Goal: Contribute content

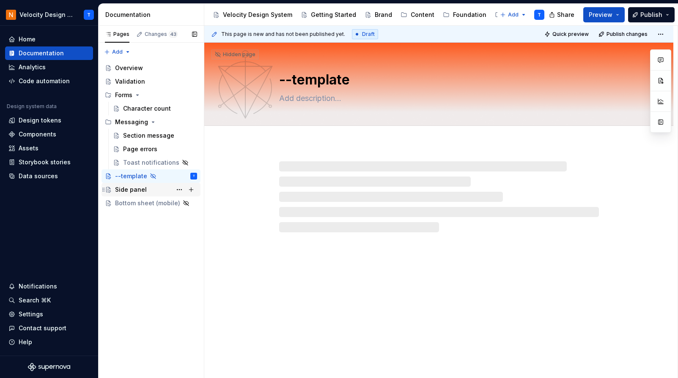
click at [131, 191] on div "Side panel" at bounding box center [131, 190] width 32 height 8
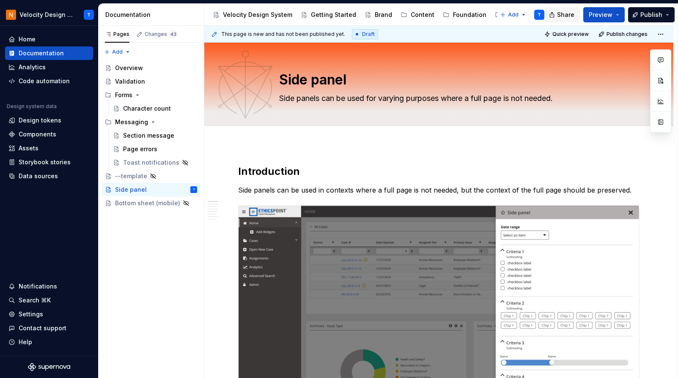
click at [564, 15] on span "Share" at bounding box center [565, 15] width 17 height 8
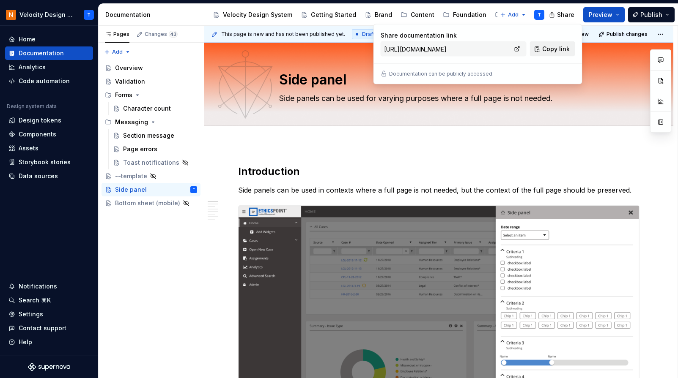
click at [551, 48] on span "Copy link" at bounding box center [555, 49] width 27 height 8
click at [554, 49] on span "Copy link" at bounding box center [555, 49] width 27 height 8
click at [549, 50] on span "Copy link" at bounding box center [555, 49] width 27 height 8
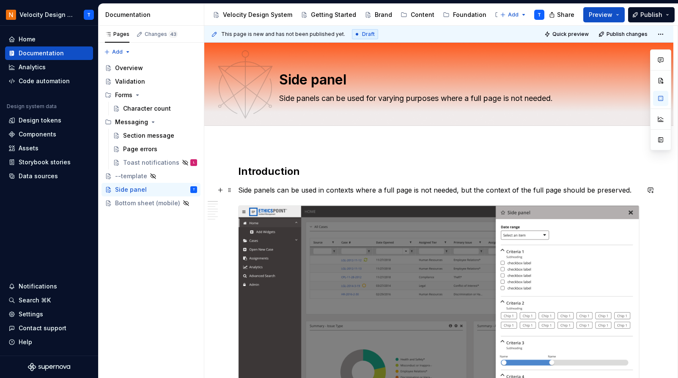
click at [458, 187] on p "Side panels can be used in contexts where a full page is not needed, but the co…" at bounding box center [438, 190] width 401 height 10
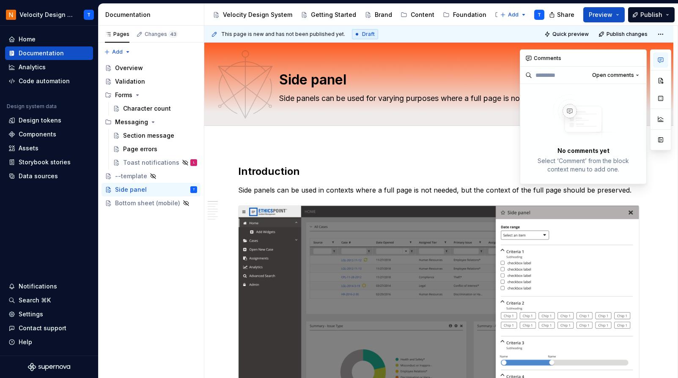
click at [664, 62] on button "button" at bounding box center [660, 59] width 15 height 15
click at [486, 175] on h2 "Introduction" at bounding box center [438, 172] width 401 height 14
drag, startPoint x: 477, startPoint y: 181, endPoint x: 450, endPoint y: 182, distance: 26.7
drag, startPoint x: 448, startPoint y: 192, endPoint x: 421, endPoint y: 193, distance: 27.1
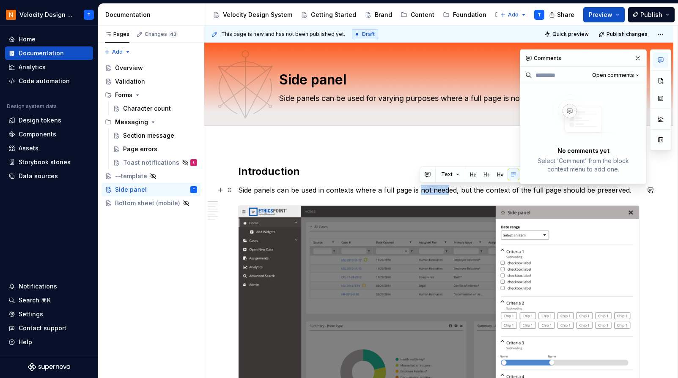
click at [421, 193] on p "Side panels can be used in contexts where a full page is not needed, but the co…" at bounding box center [438, 190] width 401 height 10
click at [428, 142] on div at bounding box center [438, 135] width 469 height 19
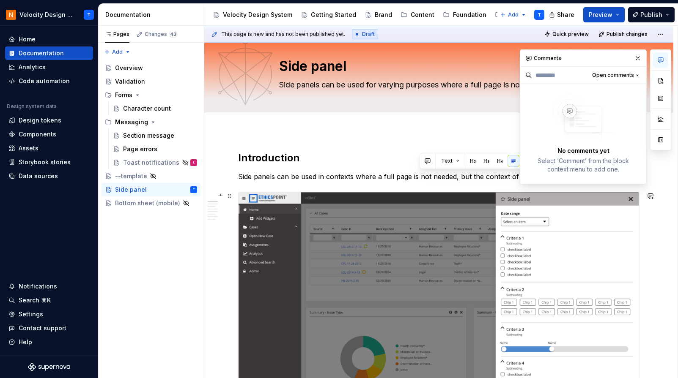
scroll to position [16, 0]
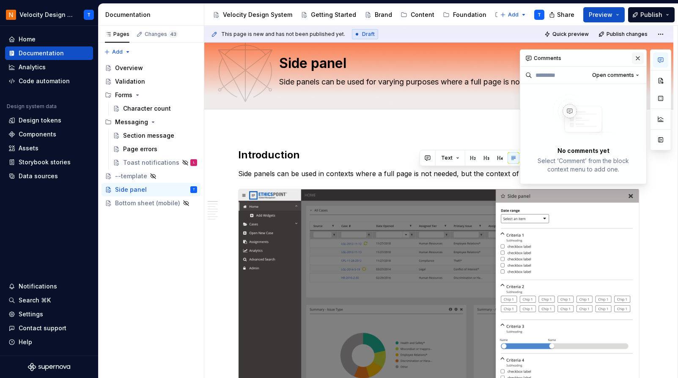
click at [641, 60] on button "button" at bounding box center [638, 58] width 12 height 12
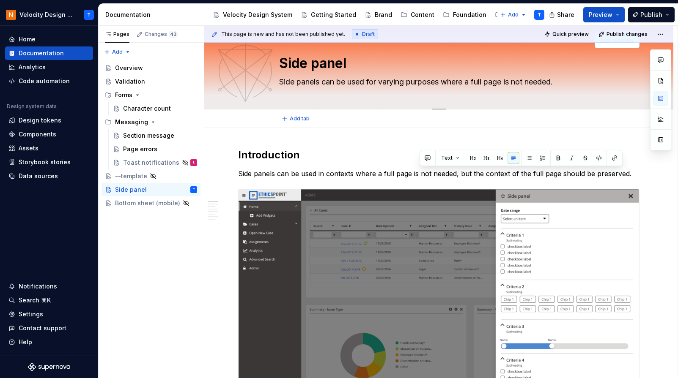
click at [638, 54] on div "Side panel Side panels can be used for varying purposes where a full page is no…" at bounding box center [438, 67] width 401 height 83
type textarea "*"
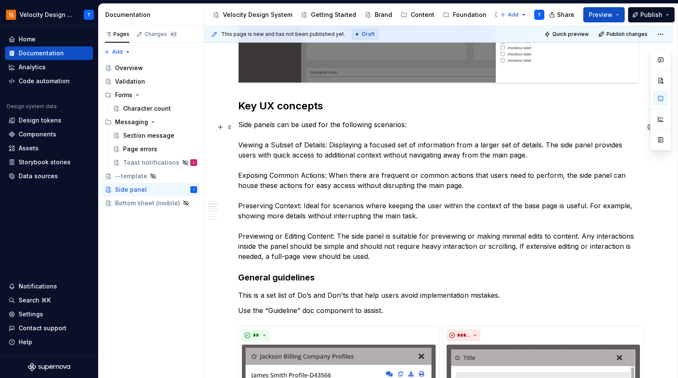
scroll to position [298, 0]
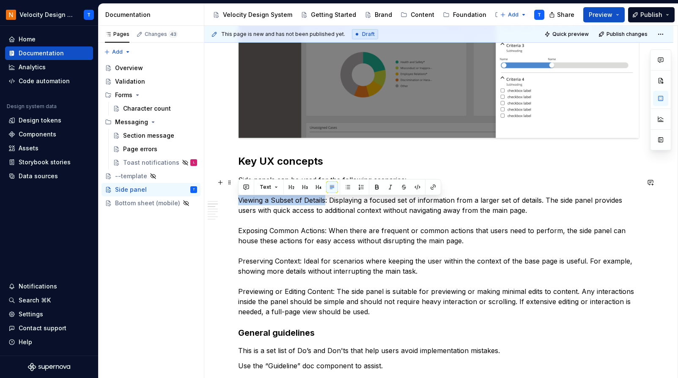
drag, startPoint x: 324, startPoint y: 203, endPoint x: 231, endPoint y: 202, distance: 93.5
click at [375, 185] on button "button" at bounding box center [377, 187] width 12 height 12
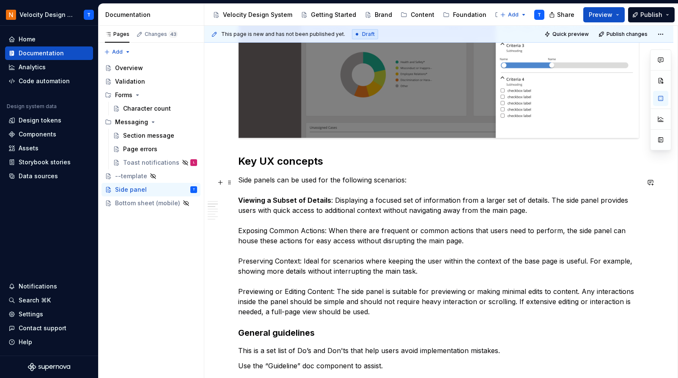
click at [330, 208] on p "Side panels can be used for the following scenarios: Viewing a Subset of Detail…" at bounding box center [438, 246] width 401 height 142
click at [333, 200] on p "Side panels can be used for the following scenarios: Viewing a Subset of Detail…" at bounding box center [438, 246] width 401 height 142
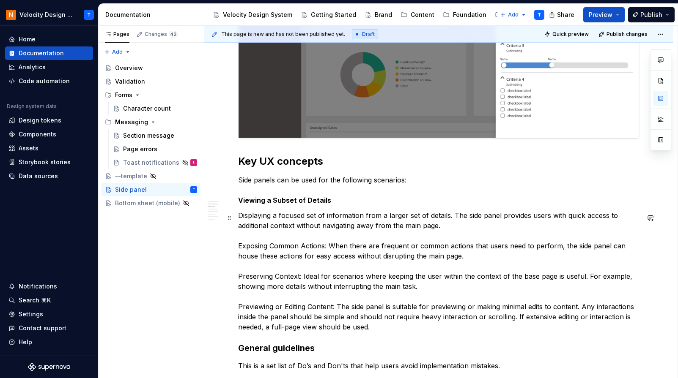
scroll to position [306, 0]
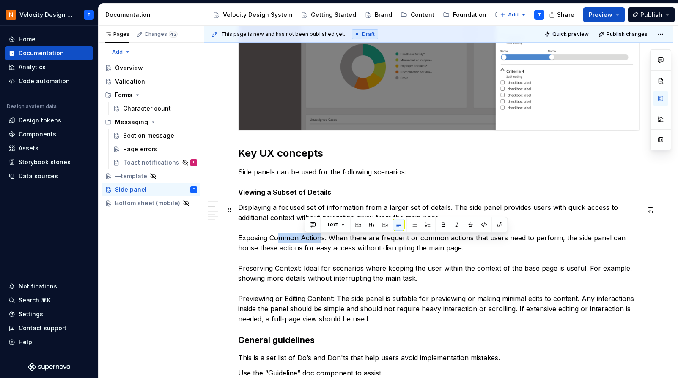
drag, startPoint x: 321, startPoint y: 239, endPoint x: 277, endPoint y: 239, distance: 44.4
click at [277, 239] on p "Displaying a focused set of information from a larger set of details. The side …" at bounding box center [438, 264] width 401 height 122
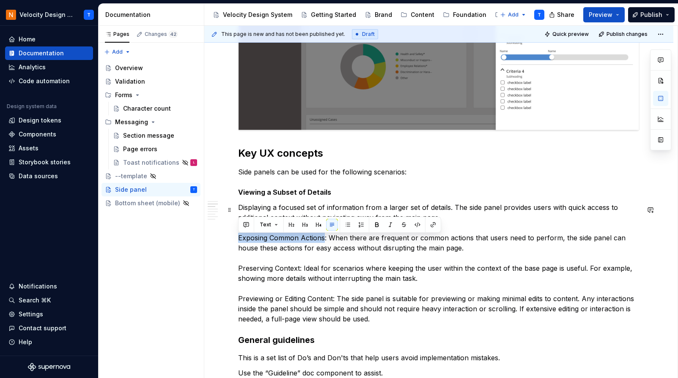
drag, startPoint x: 323, startPoint y: 241, endPoint x: 222, endPoint y: 241, distance: 101.1
click at [376, 222] on button "button" at bounding box center [377, 225] width 12 height 12
click at [330, 240] on p "Displaying a focused set of information from a larger set of details. The side …" at bounding box center [438, 264] width 401 height 122
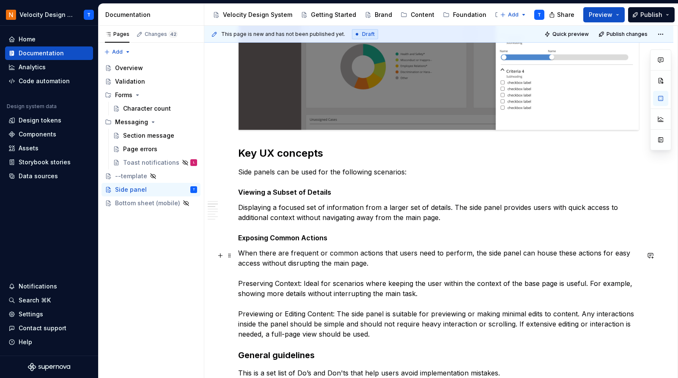
scroll to position [329, 0]
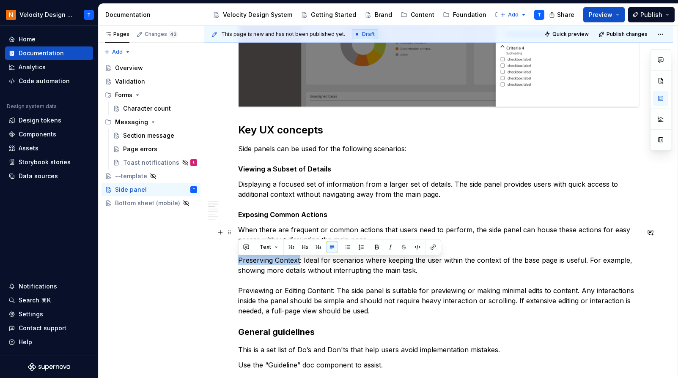
drag, startPoint x: 299, startPoint y: 261, endPoint x: 217, endPoint y: 261, distance: 81.2
click at [373, 244] on button "button" at bounding box center [377, 247] width 12 height 12
click at [306, 262] on p "When there are frequent or common actions that users need to perform, the side …" at bounding box center [438, 270] width 401 height 91
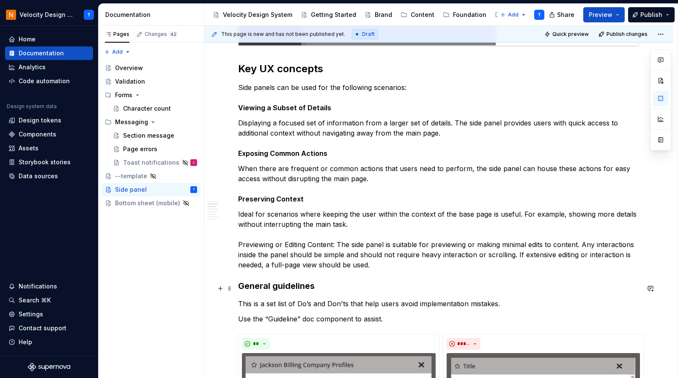
scroll to position [394, 0]
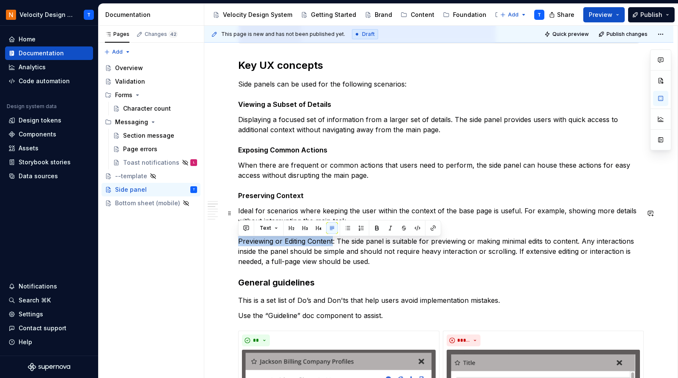
drag, startPoint x: 332, startPoint y: 243, endPoint x: 219, endPoint y: 245, distance: 112.5
click at [373, 228] on button "button" at bounding box center [377, 228] width 12 height 12
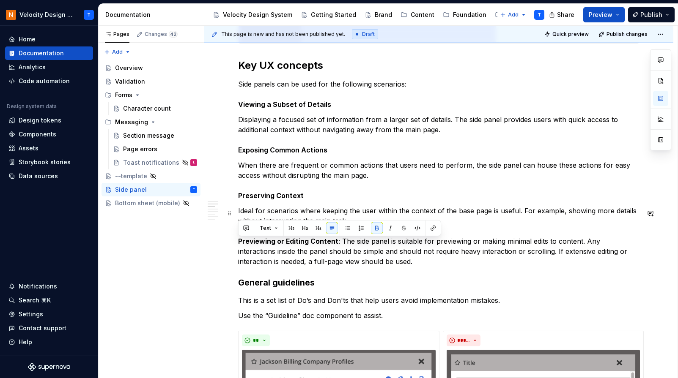
click at [336, 244] on p "Ideal for scenarios where keeping the user within the context of the base page …" at bounding box center [438, 236] width 401 height 61
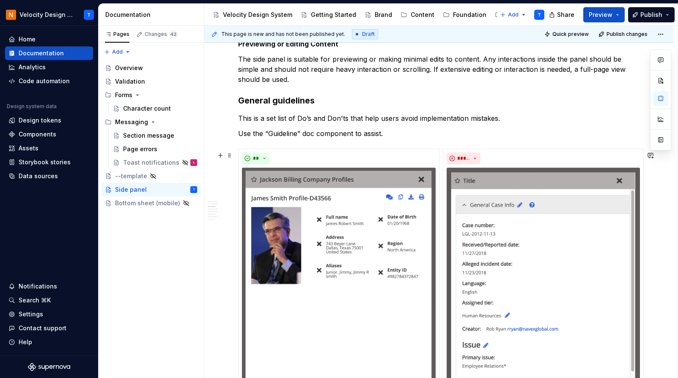
scroll to position [593, 0]
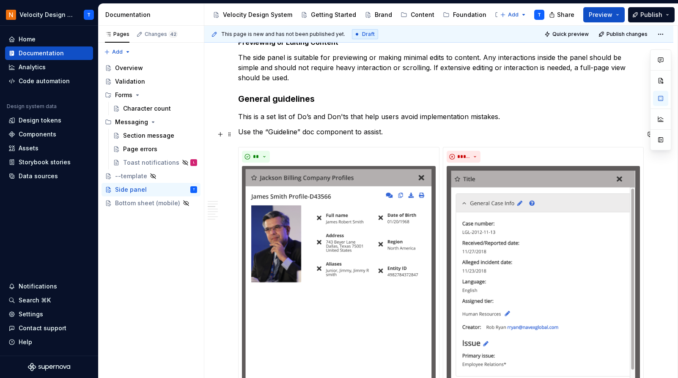
click at [314, 135] on p "Use the “Guideline” doc component to assist." at bounding box center [438, 132] width 401 height 10
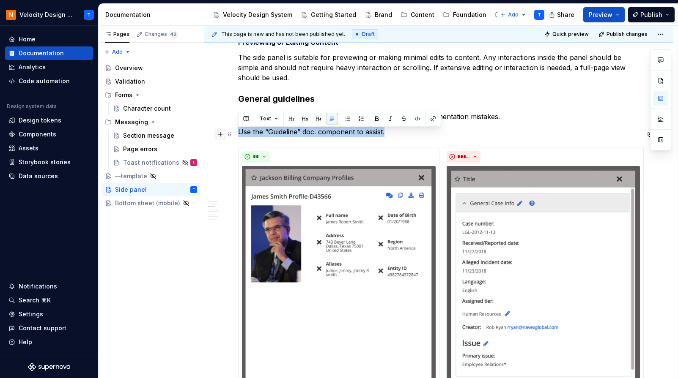
drag, startPoint x: 392, startPoint y: 134, endPoint x: 218, endPoint y: 133, distance: 173.8
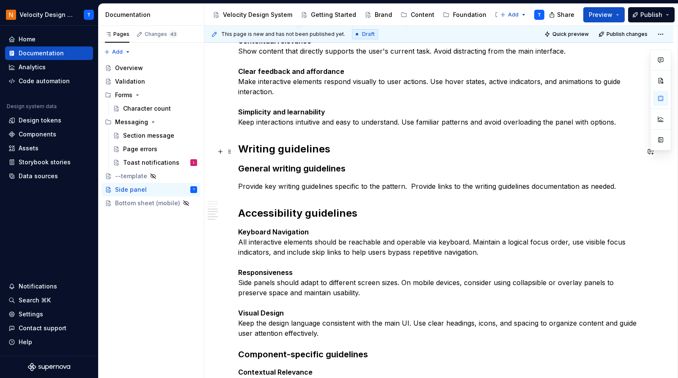
scroll to position [2338, 0]
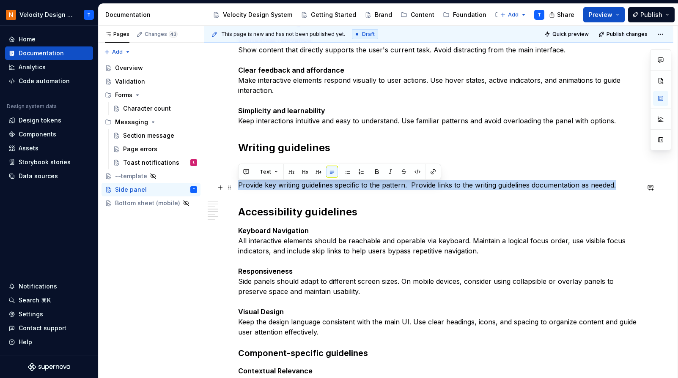
drag, startPoint x: 618, startPoint y: 183, endPoint x: 240, endPoint y: 184, distance: 378.5
click at [240, 184] on p "Provide key writing guidelines specific to the pattern. Provide links to the wr…" at bounding box center [438, 185] width 401 height 10
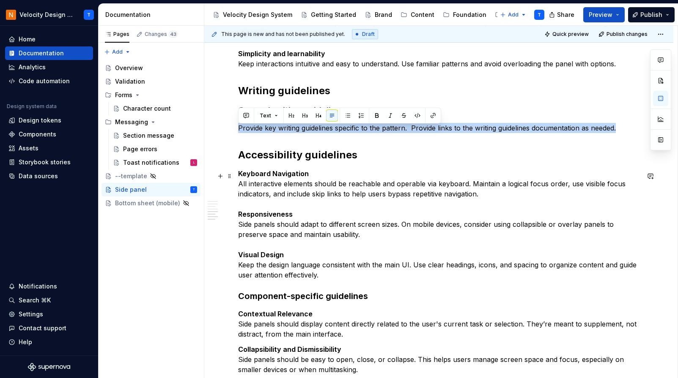
scroll to position [2394, 0]
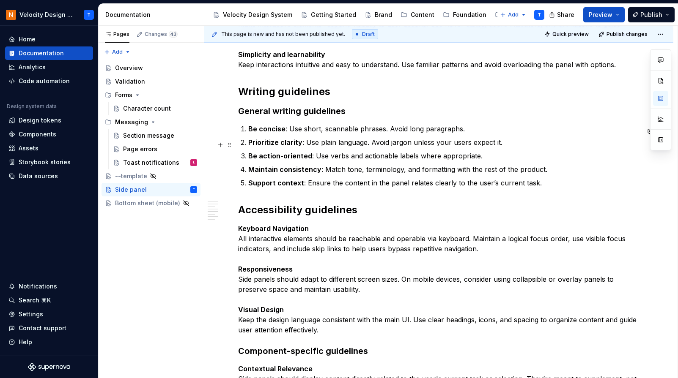
click at [306, 147] on p "Prioritize clarity : Use plain language. Avoid jargon unless your users expect …" at bounding box center [443, 142] width 391 height 10
click at [458, 129] on p "Be concise : Use short, scannable phrases. Avoid long paragraphs." at bounding box center [443, 129] width 391 height 10
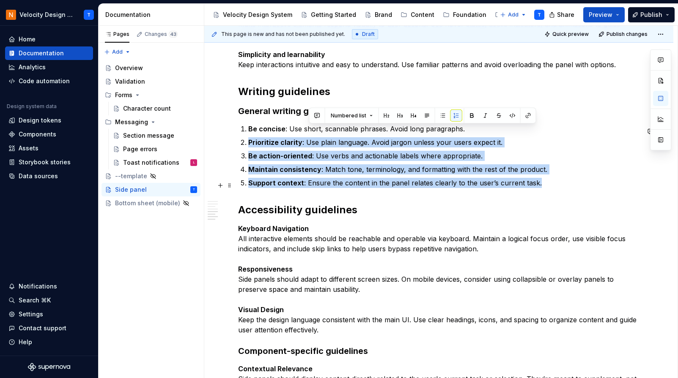
drag, startPoint x: 464, startPoint y: 130, endPoint x: 550, endPoint y: 183, distance: 100.2
click at [550, 184] on ol "Be concise : Use short, scannable phrases. Avoid long paragraphs. Prioritize cl…" at bounding box center [443, 156] width 391 height 64
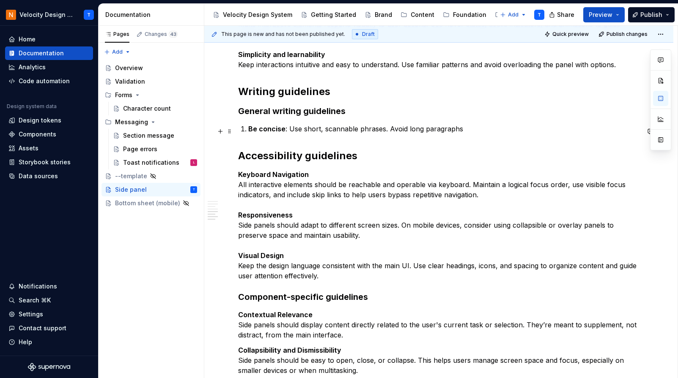
click at [249, 130] on strong "Be concise" at bounding box center [266, 129] width 37 height 8
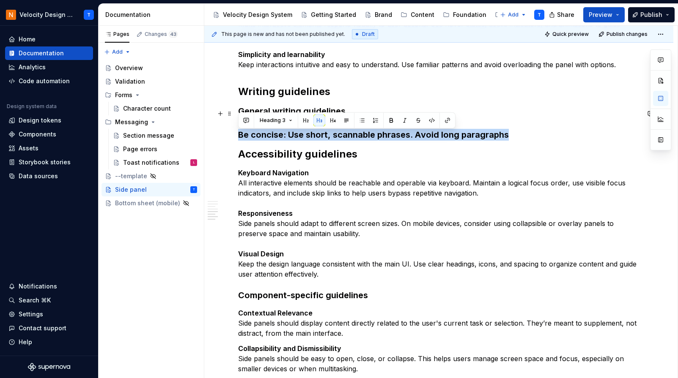
drag, startPoint x: 504, startPoint y: 139, endPoint x: 234, endPoint y: 137, distance: 270.6
click at [328, 121] on button "button" at bounding box center [333, 121] width 12 height 12
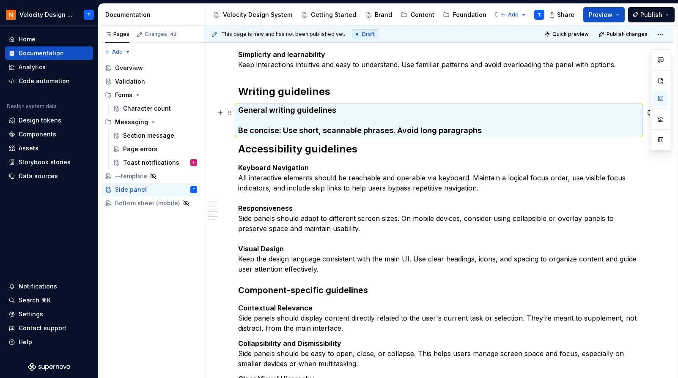
click at [311, 132] on h4 "General writing guidelines Be concise : Use short, scannable phrases. Avoid lon…" at bounding box center [438, 120] width 401 height 30
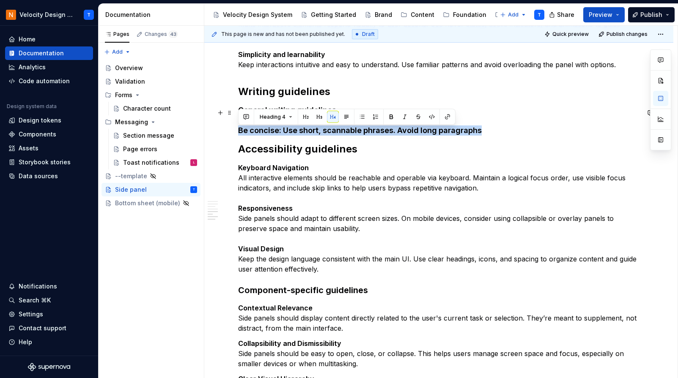
drag, startPoint x: 497, startPoint y: 135, endPoint x: 213, endPoint y: 134, distance: 284.2
click at [391, 113] on button "button" at bounding box center [391, 117] width 12 height 12
click at [391, 115] on button "button" at bounding box center [391, 117] width 12 height 12
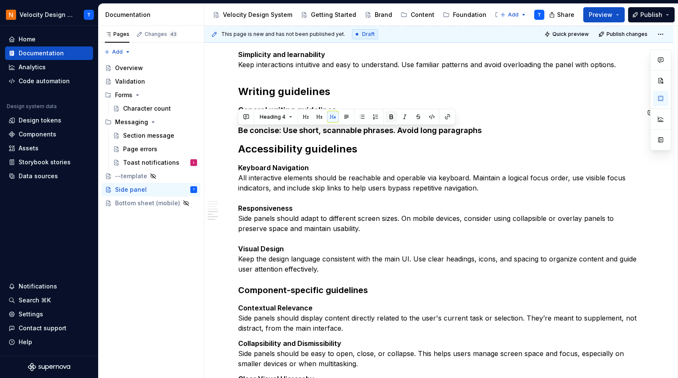
click at [391, 115] on button "button" at bounding box center [391, 117] width 12 height 12
click at [391, 117] on button "button" at bounding box center [391, 117] width 12 height 12
click at [286, 115] on button "Heading 4" at bounding box center [276, 117] width 40 height 12
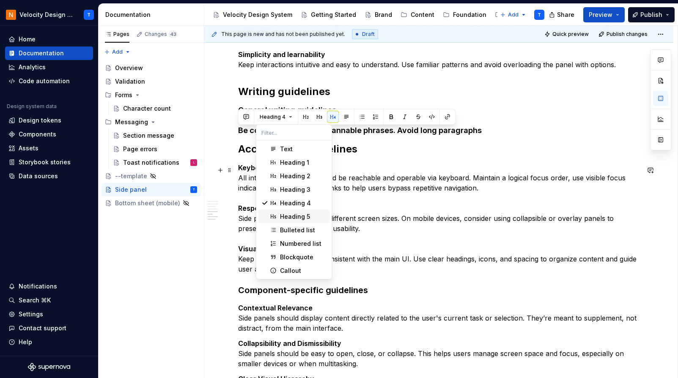
click at [299, 219] on div "Heading 5" at bounding box center [295, 217] width 30 height 8
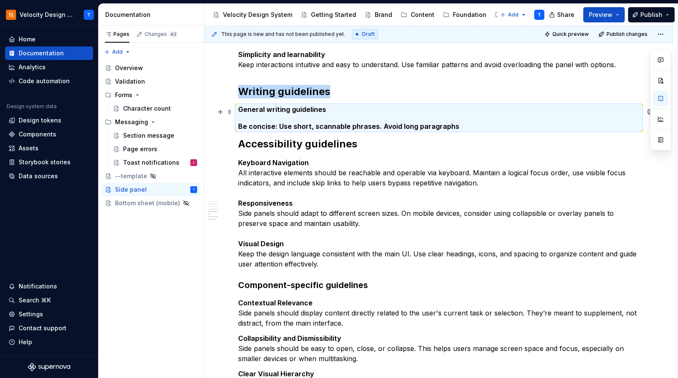
click at [320, 128] on strong "Be concise: Use short, scannable phrases. Avoid long paragraphs" at bounding box center [348, 126] width 221 height 8
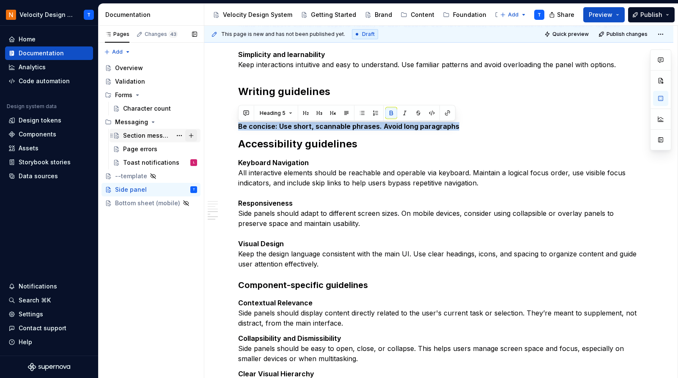
drag, startPoint x: 470, startPoint y: 130, endPoint x: 196, endPoint y: 131, distance: 274.0
click at [196, 131] on div "Pages Changes 43 Add Accessibility guide for tree Page tree. Navigate the tree …" at bounding box center [388, 202] width 579 height 353
click at [385, 115] on button "button" at bounding box center [391, 113] width 12 height 12
click at [390, 114] on button "button" at bounding box center [391, 113] width 12 height 12
click at [396, 113] on div "Heading 5" at bounding box center [346, 113] width 213 height 12
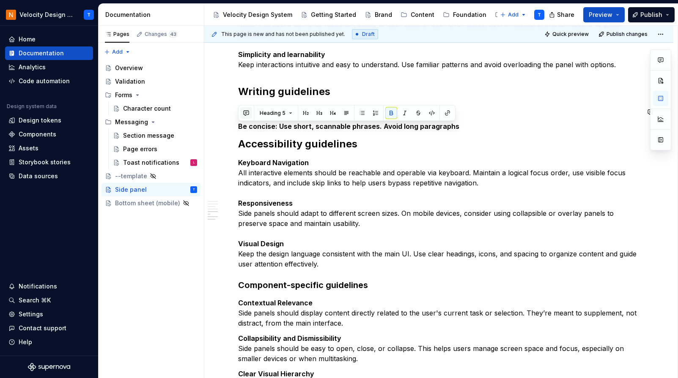
click at [249, 115] on button "button" at bounding box center [246, 113] width 12 height 12
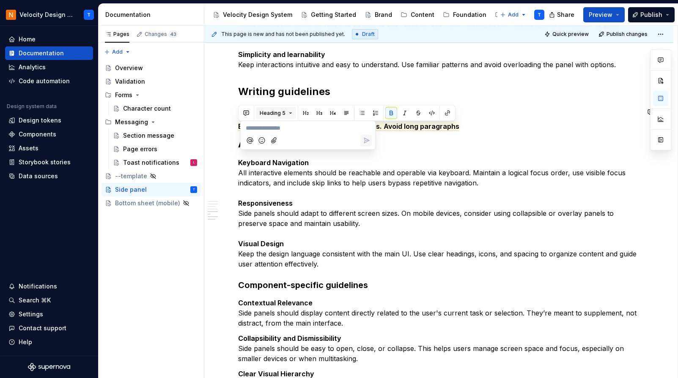
click at [287, 112] on button "Heading 5" at bounding box center [276, 113] width 40 height 12
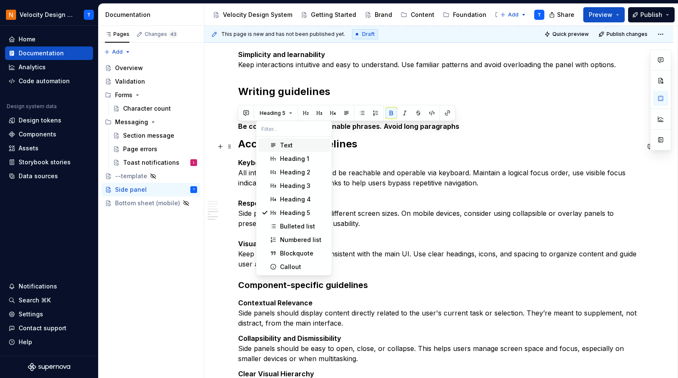
click at [299, 145] on div "Text" at bounding box center [303, 145] width 47 height 8
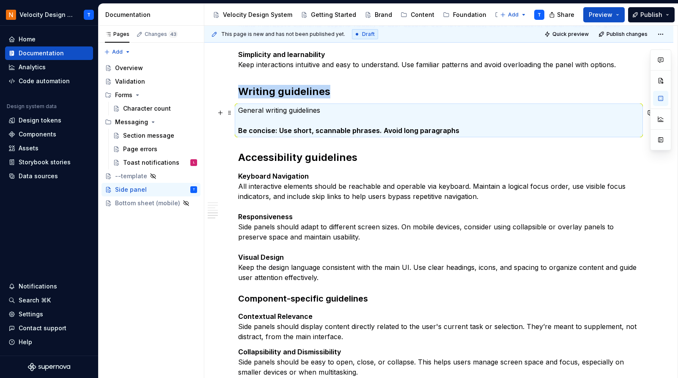
click at [320, 135] on strong "Be concise: Use short, scannable phrases. Avoid long paragraphs" at bounding box center [348, 130] width 221 height 8
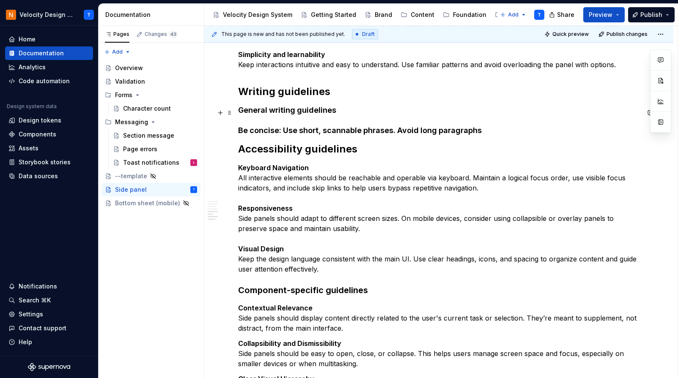
click at [339, 129] on strong "Be concise: Use short, scannable phrases. Avoid long paragraphs" at bounding box center [360, 130] width 244 height 9
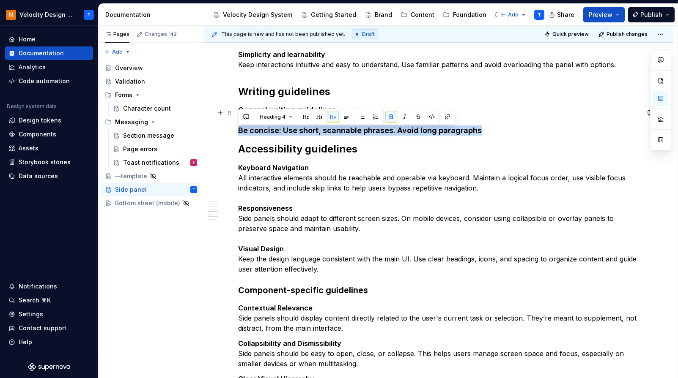
drag, startPoint x: 482, startPoint y: 133, endPoint x: 212, endPoint y: 131, distance: 270.2
click at [333, 118] on button "button" at bounding box center [333, 117] width 12 height 12
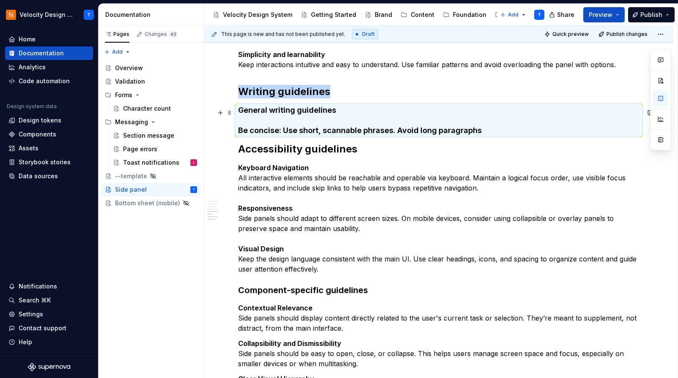
click at [485, 125] on h4 "General writing guidelines Be concise: Use short, scannable phrases. Avoid long…" at bounding box center [438, 120] width 401 height 30
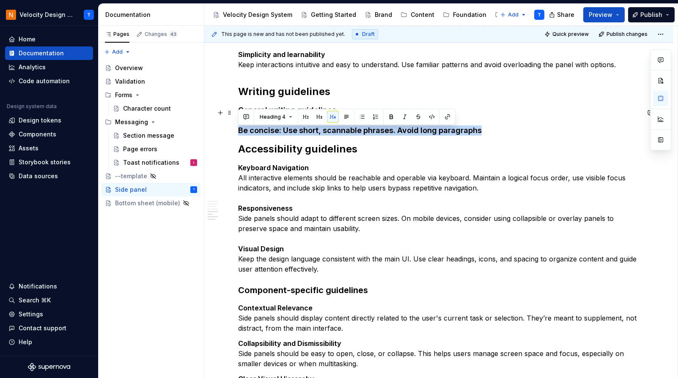
drag, startPoint x: 485, startPoint y: 132, endPoint x: 218, endPoint y: 131, distance: 267.3
click at [393, 116] on button "button" at bounding box center [391, 117] width 12 height 12
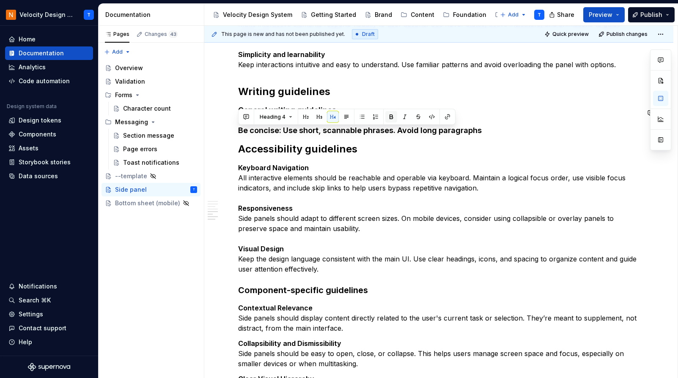
click at [393, 116] on button "button" at bounding box center [391, 117] width 12 height 12
click at [484, 135] on h4 "General writing guidelines Be concise: Use short, scannable phrases. Avoid long…" at bounding box center [438, 120] width 401 height 30
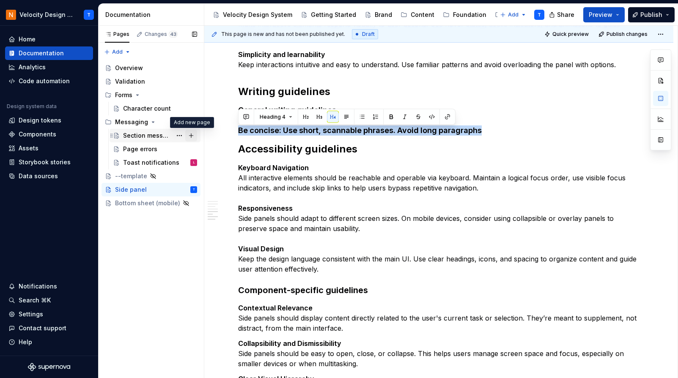
drag, startPoint x: 491, startPoint y: 134, endPoint x: 196, endPoint y: 132, distance: 294.7
click at [196, 132] on div "Pages Changes 43 Add Accessibility guide for tree Page tree. Navigate the tree …" at bounding box center [388, 202] width 579 height 353
click at [321, 115] on button "button" at bounding box center [319, 117] width 12 height 12
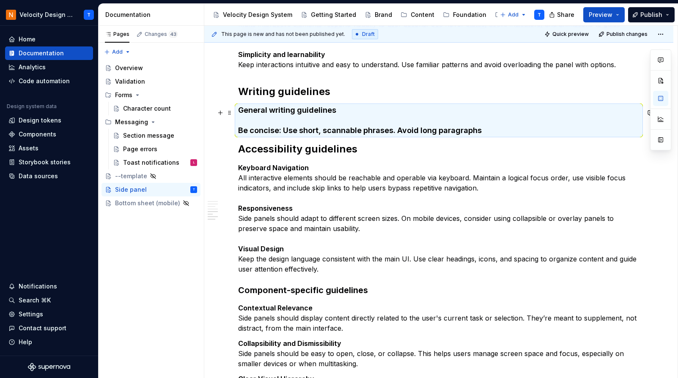
click at [491, 125] on h4 "General writing guidelines Be concise: Use short, scannable phrases. Avoid long…" at bounding box center [438, 120] width 401 height 30
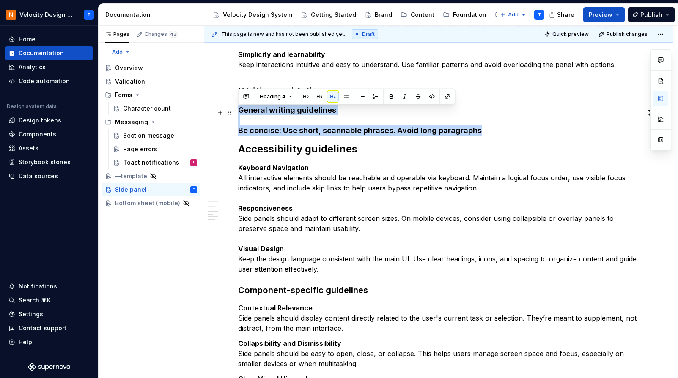
drag, startPoint x: 490, startPoint y: 134, endPoint x: 209, endPoint y: 115, distance: 281.8
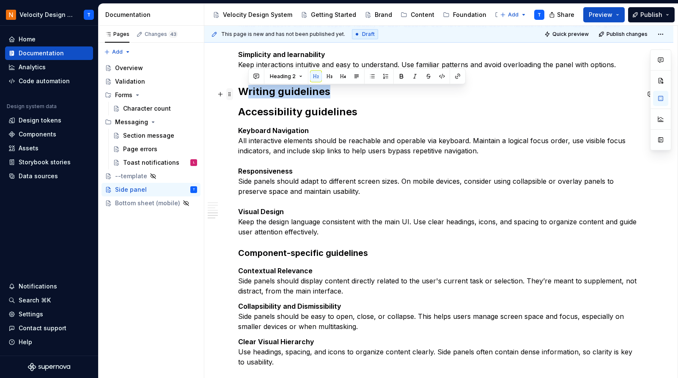
drag, startPoint x: 325, startPoint y: 97, endPoint x: 227, endPoint y: 97, distance: 97.7
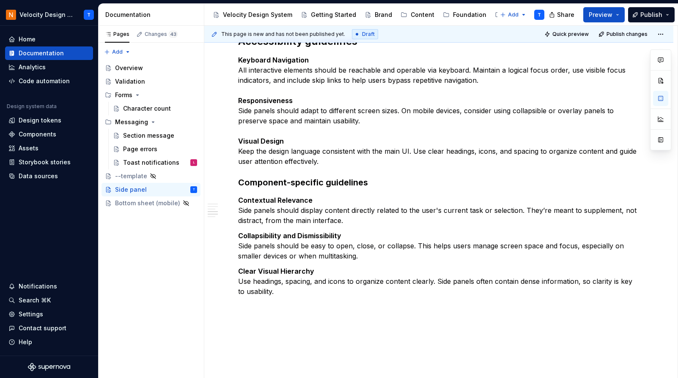
scroll to position [2489, 0]
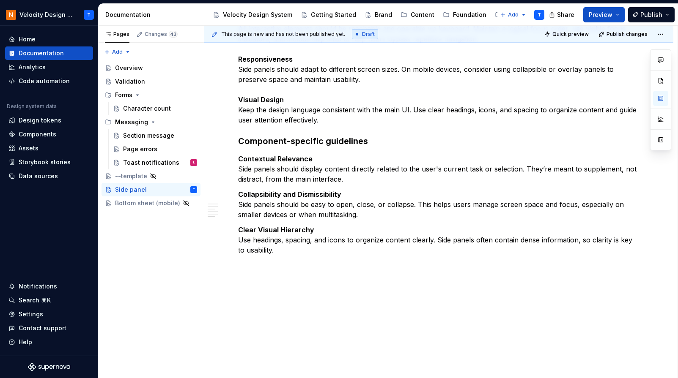
click at [339, 116] on p "Keyboard Navigation All interactive elements should be reachable and operable v…" at bounding box center [438, 70] width 401 height 112
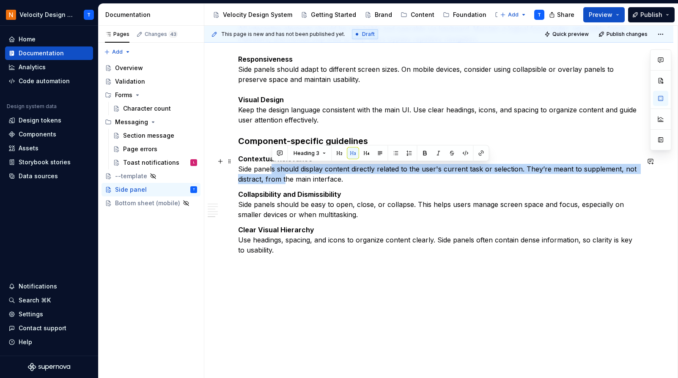
drag, startPoint x: 273, startPoint y: 167, endPoint x: 287, endPoint y: 179, distance: 18.0
click at [287, 179] on p "Contextual Relevance Side panels should display content directly related to the…" at bounding box center [438, 169] width 401 height 30
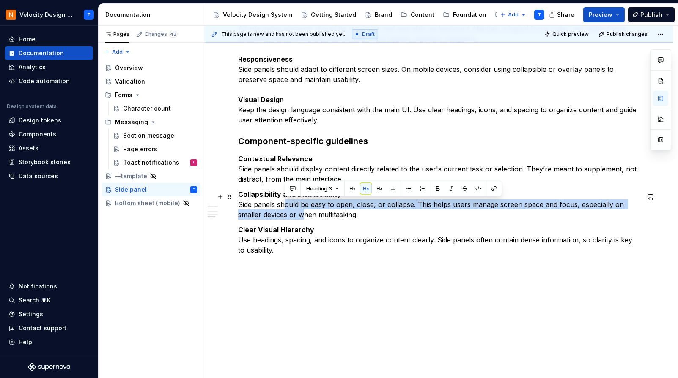
drag, startPoint x: 284, startPoint y: 202, endPoint x: 302, endPoint y: 213, distance: 21.1
click at [302, 213] on p "Collapsibility and Dismissibility Side panels should be easy to open, close, or…" at bounding box center [438, 204] width 401 height 30
click at [301, 213] on p "Collapsibility and Dismissibility Side panels should be easy to open, close, or…" at bounding box center [438, 204] width 401 height 30
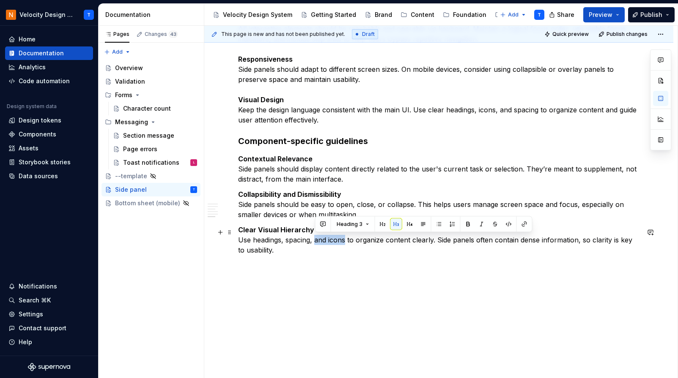
drag, startPoint x: 345, startPoint y: 239, endPoint x: 315, endPoint y: 239, distance: 29.6
click at [315, 239] on p "Clear Visual Hierarchy Use headings, spacing, and icons to organize content cle…" at bounding box center [438, 240] width 401 height 30
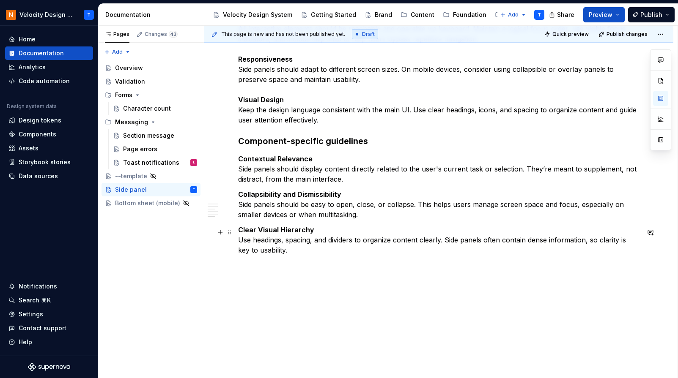
click at [423, 238] on p "Clear Visual Hierarchy Use headings, spacing, and dividers to organize content …" at bounding box center [438, 240] width 401 height 30
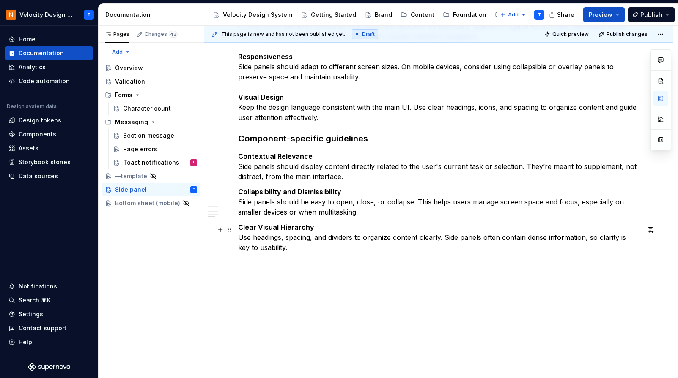
click at [330, 250] on p "Clear Visual Hierarchy Use headings, spacing, and dividers to organize content …" at bounding box center [438, 237] width 401 height 30
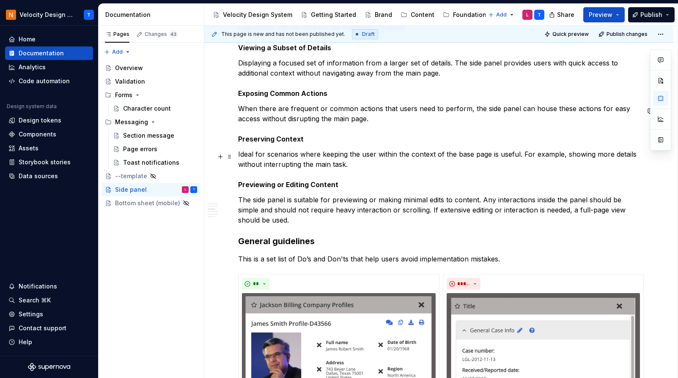
scroll to position [554, 0]
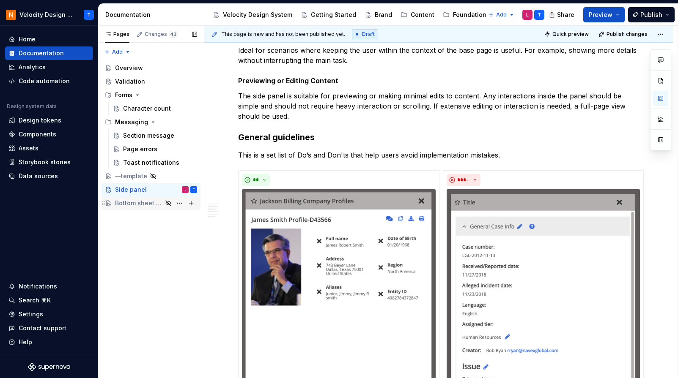
click at [161, 207] on div "Bottom sheet (mobile)" at bounding box center [138, 203] width 47 height 8
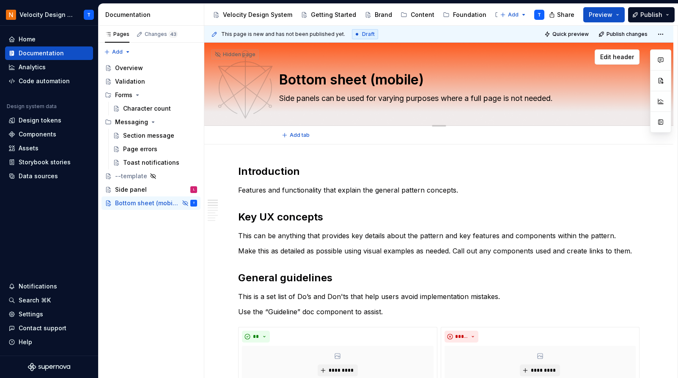
click at [338, 98] on textarea "Side panels can be used for varying purposes where a full page is not needed." at bounding box center [437, 99] width 320 height 14
click at [319, 96] on textarea "Side panels can be used for varying purposes where a full page is not needed." at bounding box center [437, 99] width 320 height 14
drag, startPoint x: 282, startPoint y: 98, endPoint x: 381, endPoint y: 96, distance: 98.5
click at [381, 96] on textarea "Side panels can be used for varying purposes where a full page is not needed." at bounding box center [437, 99] width 320 height 14
type textarea "*"
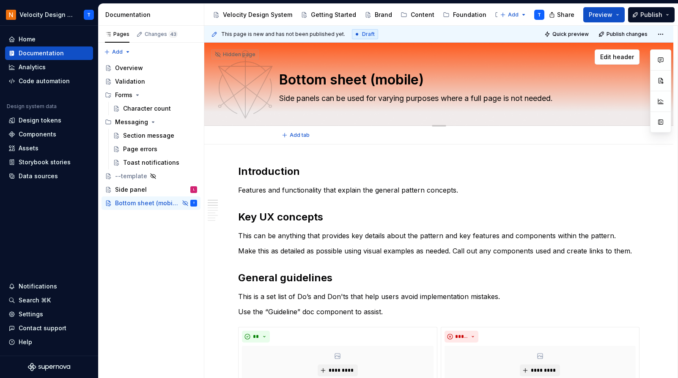
type textarea "B varying purposes where a full page is not needed."
type textarea "*"
type textarea "Bo varying purposes where a full page is not needed."
type textarea "*"
type textarea "Bot varying purposes where a full page is not needed."
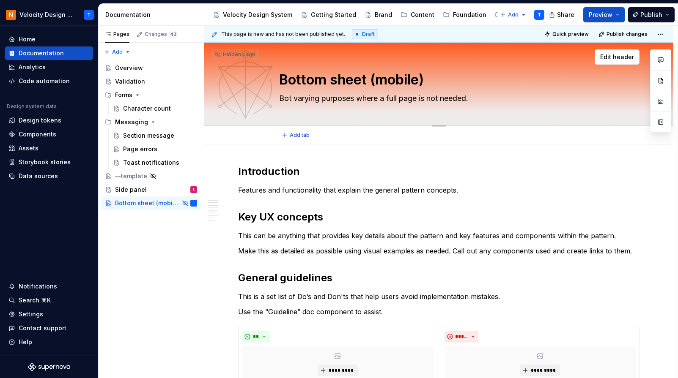
type textarea "*"
type textarea "[PERSON_NAME] varying purposes where a full page is not needed."
type textarea "*"
type textarea "Bottom varying purposes where a full page is not needed."
type textarea "*"
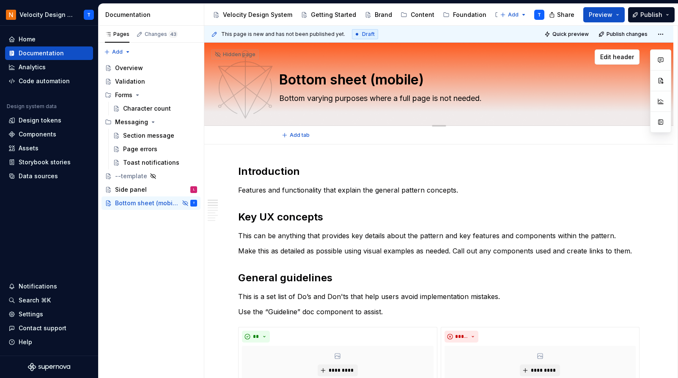
type textarea "Bottom varying purposes where a full page is not needed."
type textarea "*"
type textarea "Bottom s varying purposes where a full page is not needed."
type textarea "*"
type textarea "Bottom sh varying purposes where a full page is not needed."
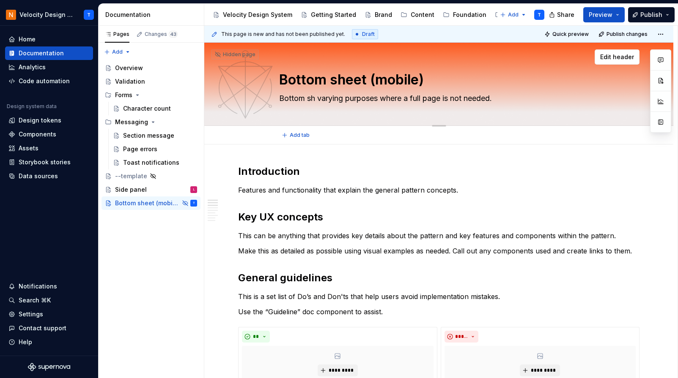
type textarea "*"
type textarea "Bottom she varying purposes where a full page is not needed."
type textarea "*"
type textarea "Bottom shee varying purposes where a full page is not needed."
type textarea "*"
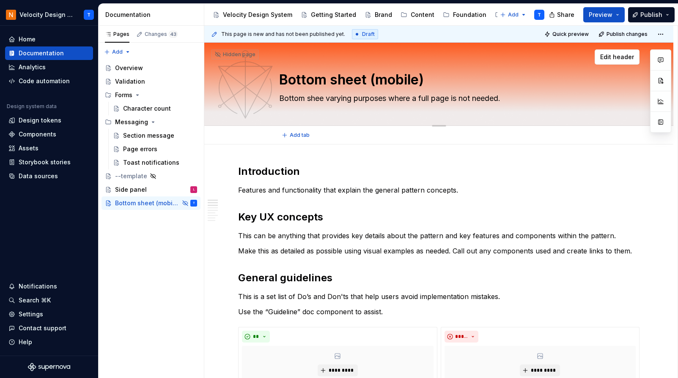
type textarea "Bottom sheet varying purposes where a full page is not needed."
type textarea "*"
type textarea "Bottom sheets varying purposes where a full page is not needed."
type textarea "*"
type textarea "Bottom sheets varying purposes where a full page is not needed."
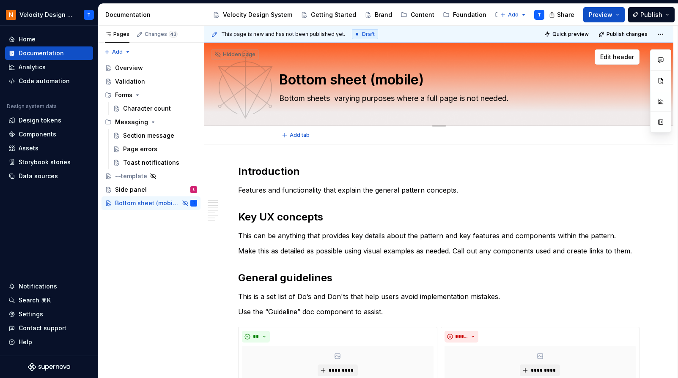
type textarea "*"
type textarea "Bottom sheets c varying purposes where a full page is not needed."
type textarea "*"
type textarea "Bottom sheets ca varying purposes where a full page is not needed."
type textarea "*"
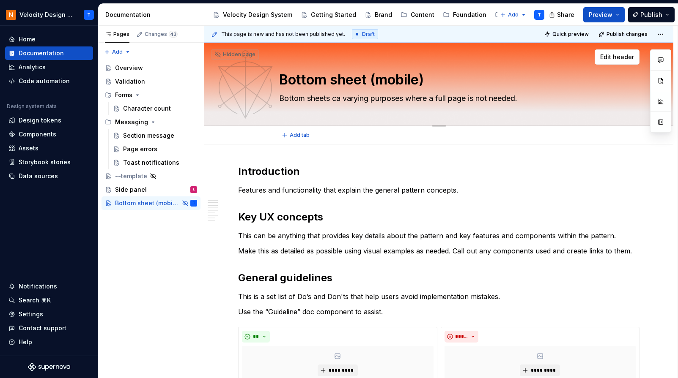
type textarea "Bottom sheets can varying purposes where a full page is not needed."
type textarea "*"
type textarea "Bottom sheets can varying purposes where a full page is not needed."
type textarea "*"
type textarea "Bottom sheets can b varying purposes where a full page is not needed."
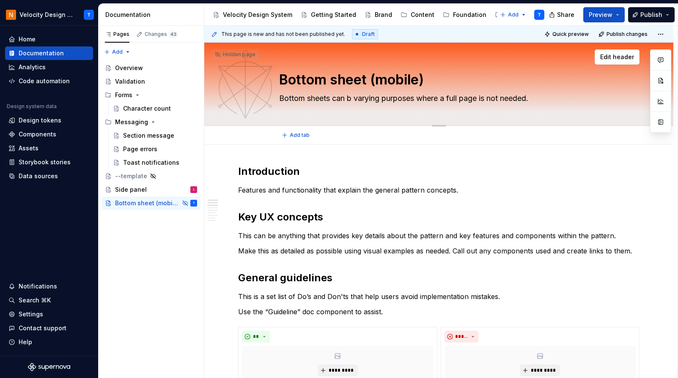
type textarea "*"
type textarea "Bottom sheets can be varying purposes where a full page is not needed."
type textarea "*"
type textarea "Bottom sheets can be varying purposes where a full page is not needed."
type textarea "*"
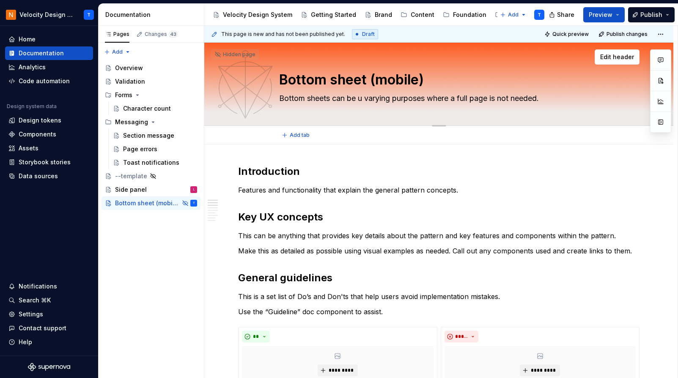
type textarea "Bottom sheets can be us varying purposes where a full page is not needed."
type textarea "*"
type textarea "Bottom sheets can be use varying purposes where a full page is not needed."
type textarea "*"
type textarea "Bottom sheets can be used varying purposes where a full page is not needed."
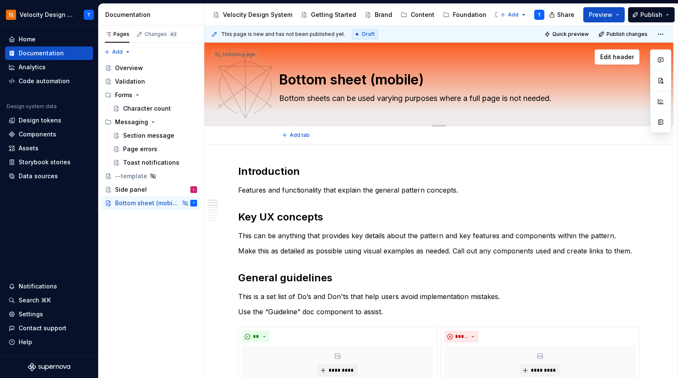
type textarea "*"
type textarea "Bottom sheets can be used varying purposes where a full page is not needed."
type textarea "*"
type textarea "Bottom sheets can be used f varying purposes where a full page is not needed."
type textarea "*"
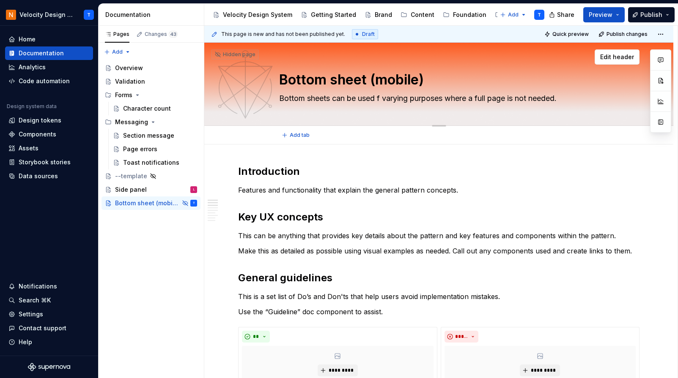
type textarea "Bottom sheets can be used fo varying purposes where a full page is not needed."
type textarea "*"
type textarea "Bottom sheets can be used for varying purposes where a full page is not needed."
drag, startPoint x: 487, startPoint y: 99, endPoint x: 586, endPoint y: 99, distance: 99.0
click at [586, 99] on textarea "Bottom sheets can be used for varying purposes where a full page is not needed." at bounding box center [437, 99] width 320 height 14
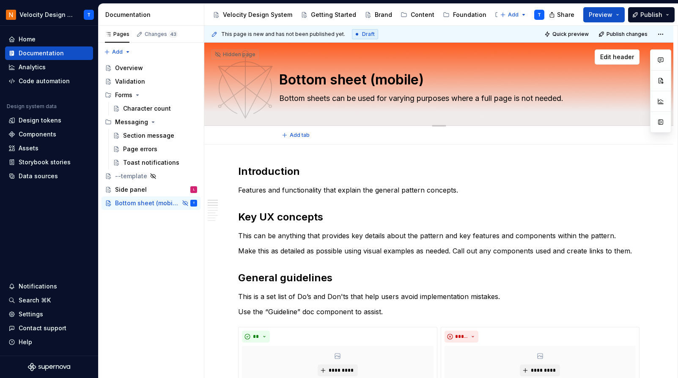
type textarea "*"
type textarea "Bottom sheets can be used for varying purposes wher"
type textarea "*"
type textarea "Bottom sheets can be used for varying purposes whe"
type textarea "*"
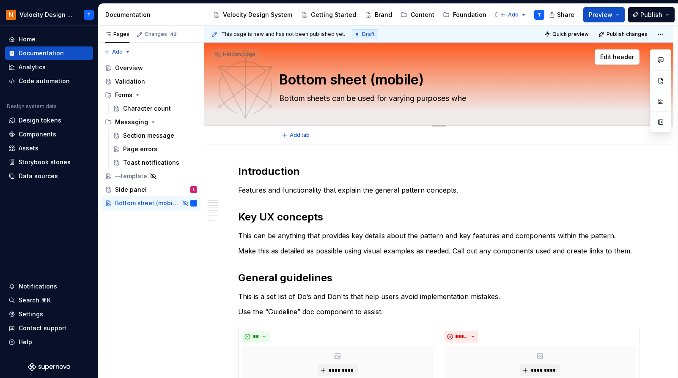
type textarea "Bottom sheets can be used for varying purposes wh"
type textarea "*"
type textarea "Bottom sheets can be used for varying purposes w"
type textarea "*"
type textarea "Bottom sheets can be used for varying purposes"
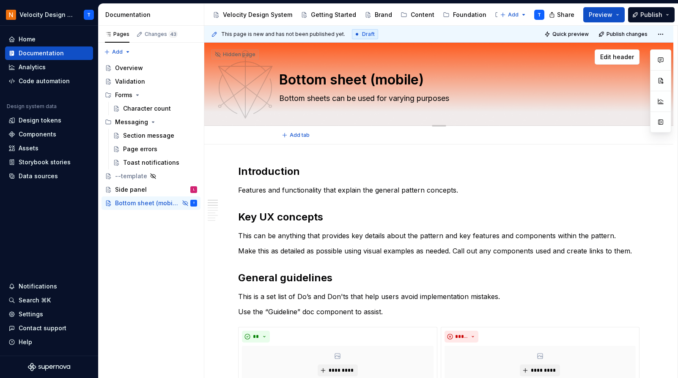
type textarea "*"
type textarea "Bottom sheets can be used for varying purposes o"
type textarea "*"
type textarea "Bottom sheets can be used for varying purposes on"
type textarea "*"
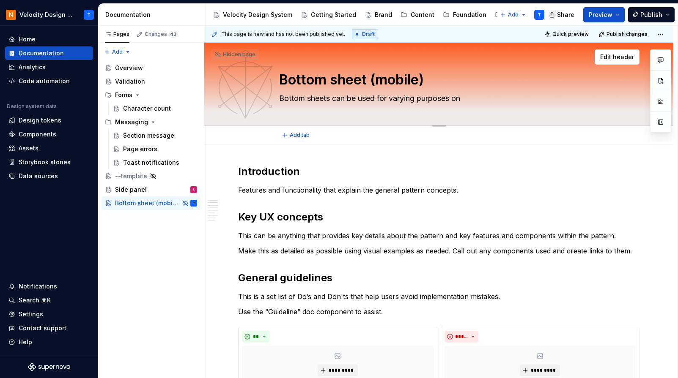
type textarea "Bottom sheets can be used for varying purposes on"
type textarea "*"
type textarea "Bottom sheets can be used for varying purposes on m"
type textarea "*"
type textarea "Bottom sheets can be used for varying purposes on mo"
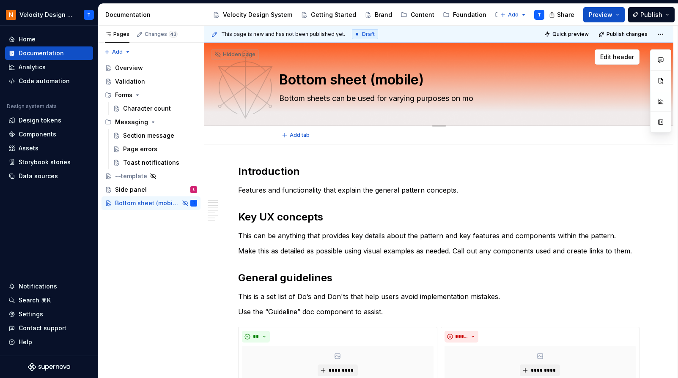
type textarea "*"
type textarea "Bottom sheets can be used for varying purposes on mob"
type textarea "*"
type textarea "Bottom sheets can be used for varying purposes on mobi"
type textarea "*"
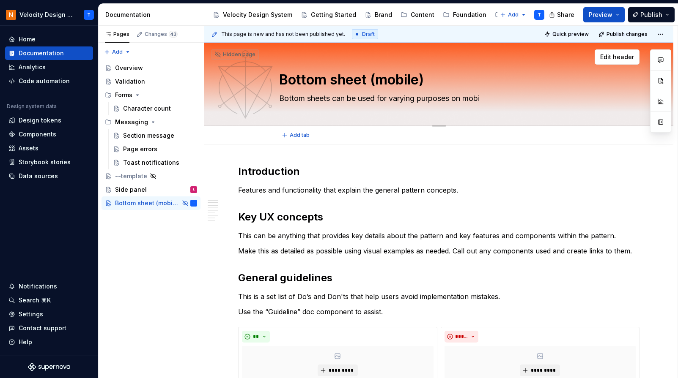
type textarea "Bottom sheets can be used for varying purposes on mobil"
type textarea "*"
type textarea "Bottom sheets can be used for varying purposes on mobile"
type textarea "*"
type textarea "Bottom sheets can be used for varying purposes on mobilel"
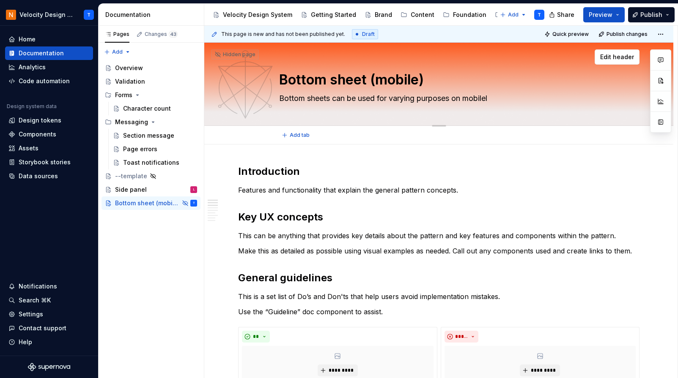
type textarea "*"
type textarea "Bottom sheets can be used for varying purposes on mobile"
type textarea "*"
type textarea "Bottom sheets can be used for varying purposes on mobile."
type textarea "*"
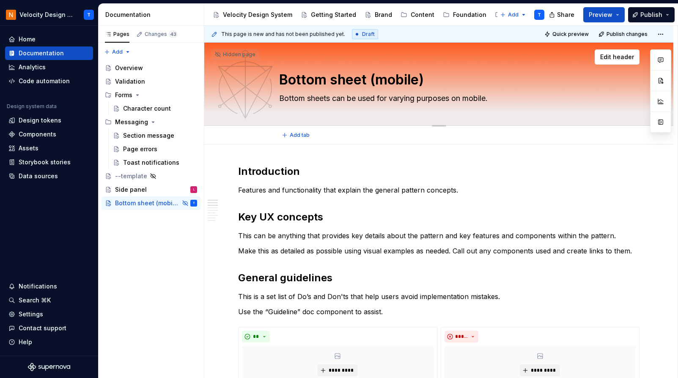
type textarea "Bottom sheets can be used for varying purposes on mobile."
type textarea "*"
type textarea "Bottom sheets can be used for varying purposes on mobile. T"
type textarea "*"
type textarea "Bottom sheets can be used for varying purposes on mobile. Th"
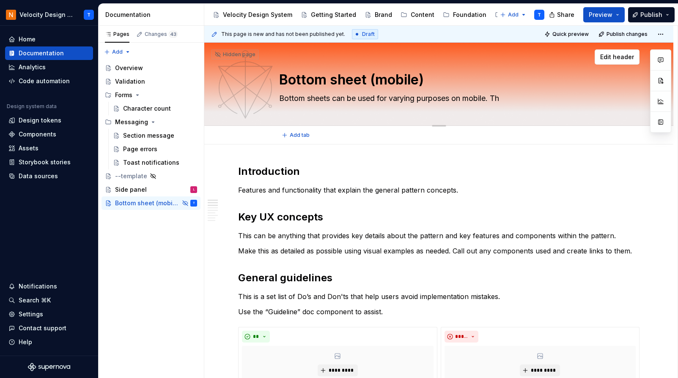
type textarea "*"
type textarea "Bottom sheets can be used for varying purposes on mobile. The"
type textarea "*"
type textarea "Bottom sheets can be used for varying purposes on mobile. They"
type textarea "*"
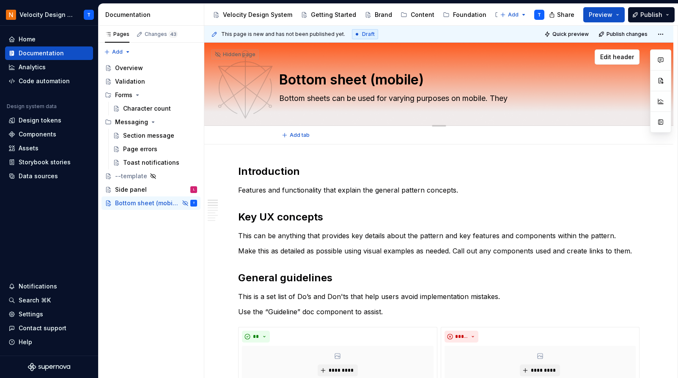
type textarea "Bottom sheets can be used for varying purposes on mobile. They"
type textarea "*"
type textarea "Bottom sheets can be used for varying purposes on mobile. They ca"
type textarea "*"
type textarea "Bottom sheets can be used for varying purposes on mobile. They can"
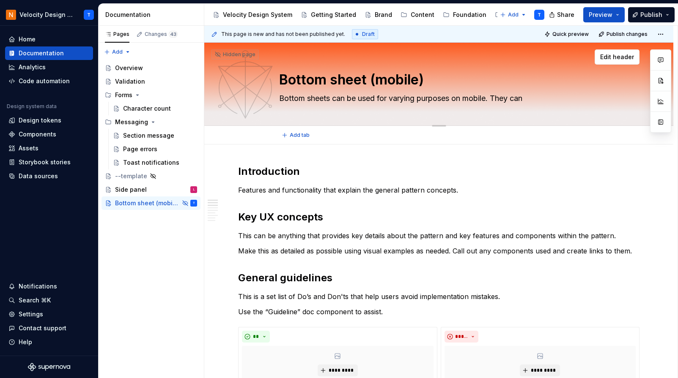
type textarea "*"
type textarea "Bottom sheets can be used for varying purposes on mobile. They can"
type textarea "*"
type textarea "Bottom sheets can be used for varying purposes on mobile. They can u"
type textarea "*"
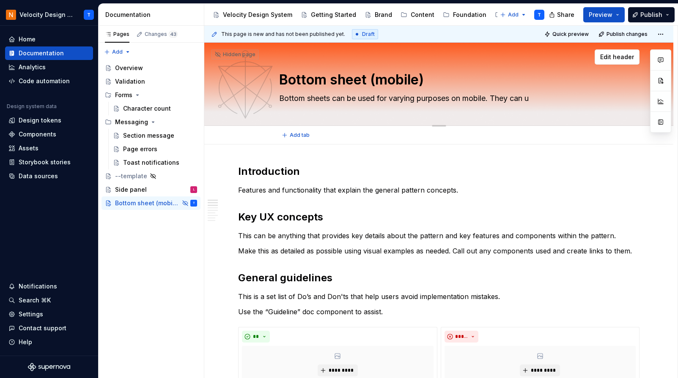
type textarea "Bottom sheets can be used for varying purposes on mobile. They can"
type textarea "*"
type textarea "Bottom sheets can be used for varying purposes on mobile. They can b"
type textarea "*"
type textarea "Bottom sheets can be used for varying purposes on mobile. They can be"
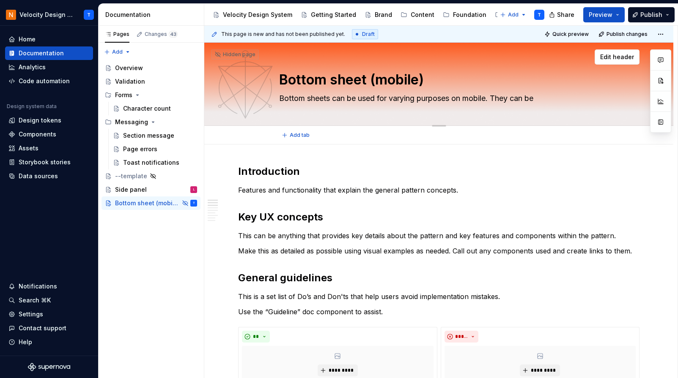
type textarea "*"
type textarea "Bottom sheets can be used for varying purposes on mobile. They can be"
type textarea "*"
type textarea "Bottom sheets can be used for varying purposes on mobile. They can be u"
type textarea "*"
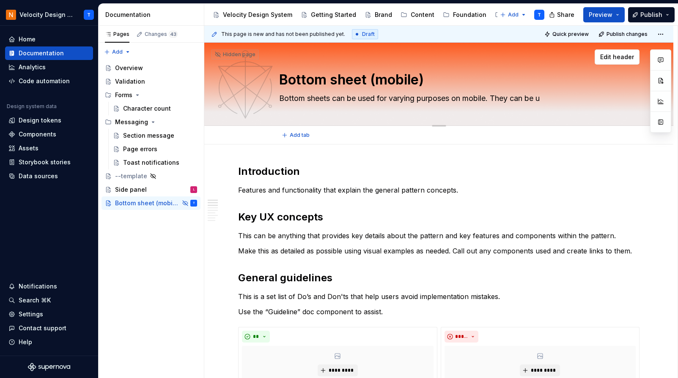
type textarea "Bottom sheets can be used for varying purposes on mobile. They can be us"
type textarea "*"
type textarea "Bottom sheets can be used for varying purposes on mobile. They can be use"
type textarea "*"
type textarea "Bottom sheets can be used for varying purposes on mobile. They can be used"
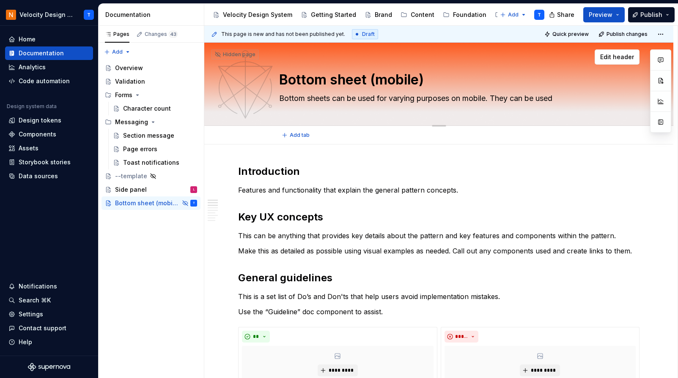
type textarea "*"
type textarea "Bottom sheets can be used for varying purposes on mobile. They can be used"
type textarea "*"
type textarea "Bottom sheets can be used for varying purposes on mobile. They can be used a"
type textarea "*"
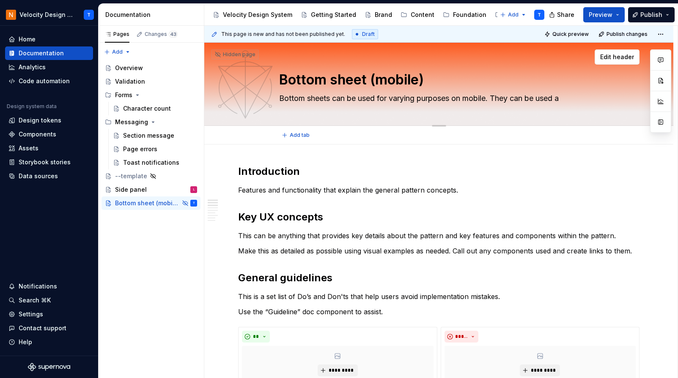
type textarea "Bottom sheets can be used for varying purposes on mobile. They can be used as"
type textarea "*"
type textarea "Bottom sheets can be used for varying purposes on mobile. They can be used as"
type textarea "*"
type textarea "Bottom sheets can be used for varying purposes on mobile. They can be used as"
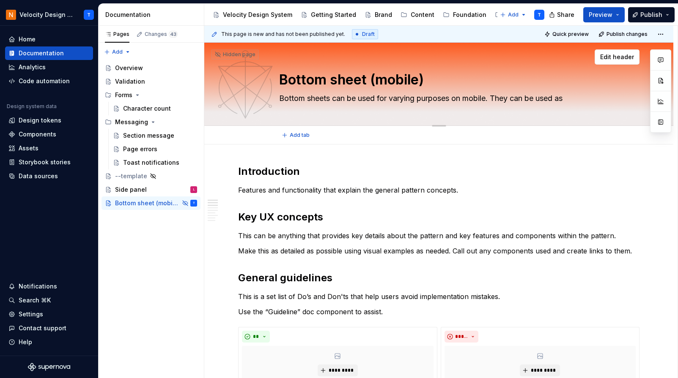
type textarea "*"
type textarea "Bottom sheets can be used for varying purposes on mobile. They can be used a"
type textarea "*"
type textarea "Bottom sheets can be used for varying purposes on mobile. They can be used"
type textarea "*"
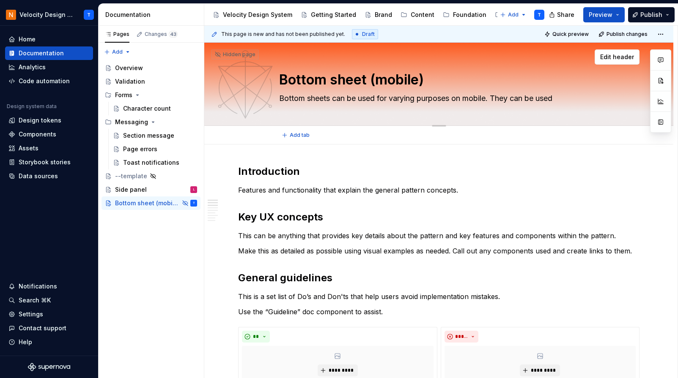
type textarea "Bottom sheets can be used for varying purposes on mobile. They can be used"
type textarea "*"
type textarea "Bottom sheets can be used for varying purposes on mobile. They can be use"
type textarea "*"
type textarea "Bottom sheets can be used for varying purposes on mobile. They can be us"
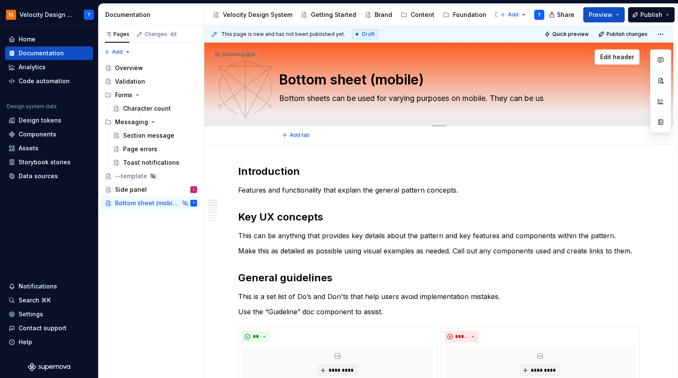
type textarea "*"
type textarea "Bottom sheets can be used for varying purposes on mobile. They can be u"
type textarea "*"
type textarea "Bottom sheets can be used for varying purposes on mobile. They can be"
type textarea "*"
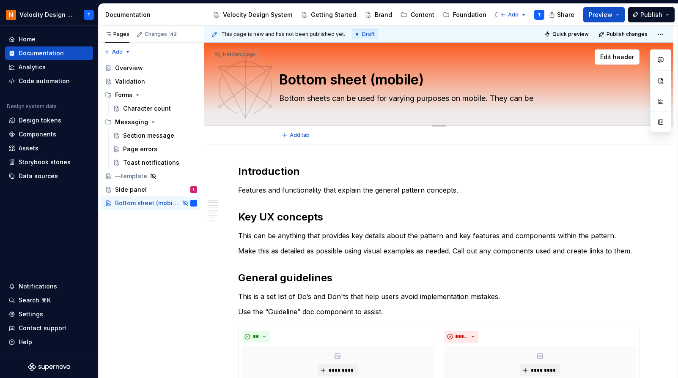
type textarea "Bottom sheets can be used for varying purposes on mobile. They can be"
type textarea "*"
type textarea "Bottom sheets can be used for varying purposes on mobile. They can b"
type textarea "*"
type textarea "Bottom sheets can be used for varying purposes on mobile. They can"
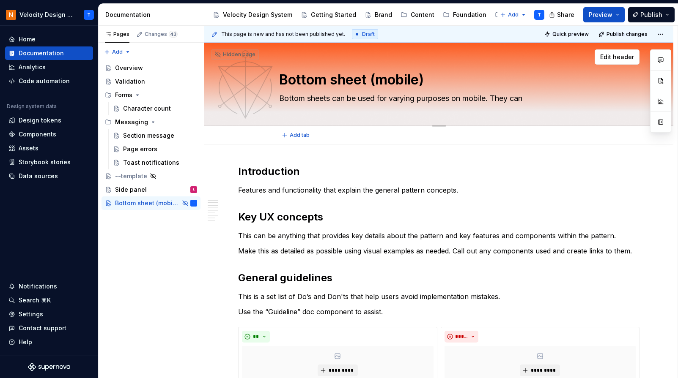
type textarea "*"
type textarea "Bottom sheets can be used for varying purposes on mobile. They can"
type textarea "*"
type textarea "Bottom sheets can be used for varying purposes on mobile. They ca"
type textarea "*"
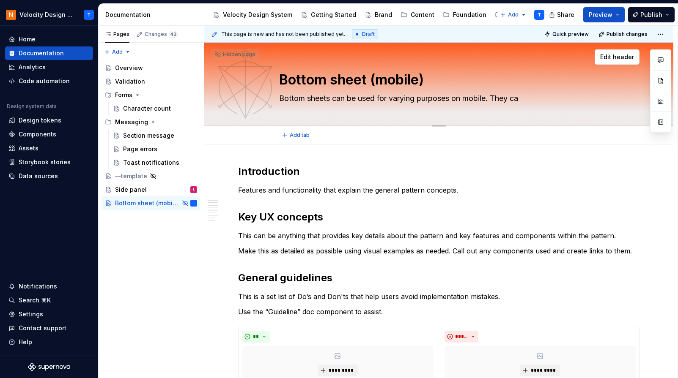
type textarea "Bottom sheets can be used for varying purposes on mobile. They c"
type textarea "*"
type textarea "Bottom sheets can be used for varying purposes on mobile. They"
type textarea "*"
type textarea "Bottom sheets can be used for varying purposes on mobile. They"
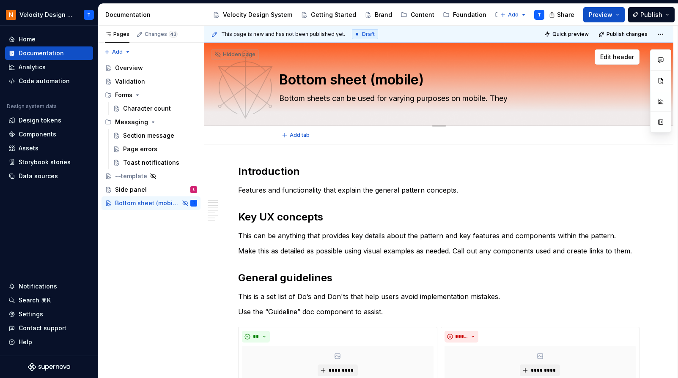
type textarea "*"
type textarea "Bottom sheets can be used for varying purposes on mobile. The"
type textarea "*"
type textarea "Bottom sheets can be used for varying purposes on mobile. Th"
type textarea "*"
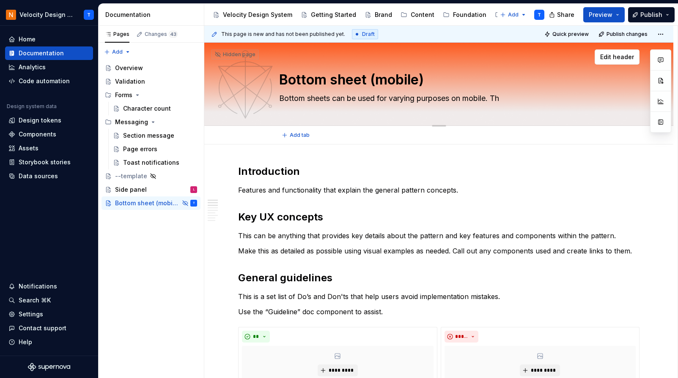
type textarea "Bottom sheets can be used for varying purposes on mobile. T"
type textarea "*"
type textarea "Bottom sheets can be used for varying purposes on mobile."
type textarea "*"
type textarea "Bottom sheets can be used for varying purposes on mobile."
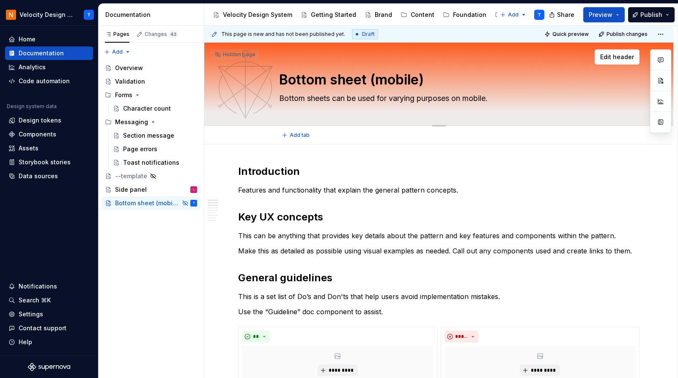
type textarea "*"
type textarea "Bottom sheets can be used for varying purposes on mobile"
type textarea "*"
type textarea "Bottom sheets can be used for varying purposes on mobile"
type textarea "*"
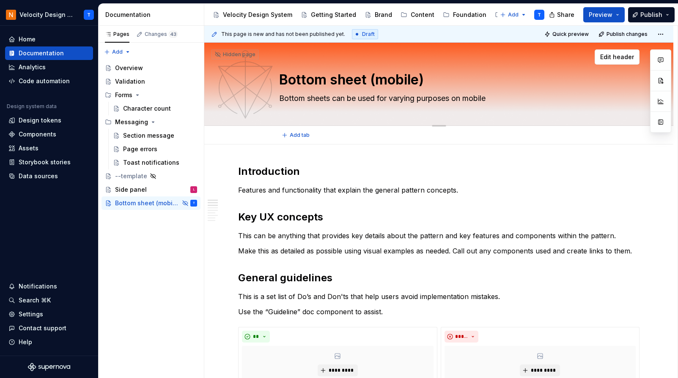
type textarea "Bottom sheets can be used for varying purposes on mobile"
type textarea "*"
type textarea "Bottom sheets can be used for varying purposes on mobile."
type textarea "*"
type textarea "Bottom sheets can be used for varying purposes on mobile."
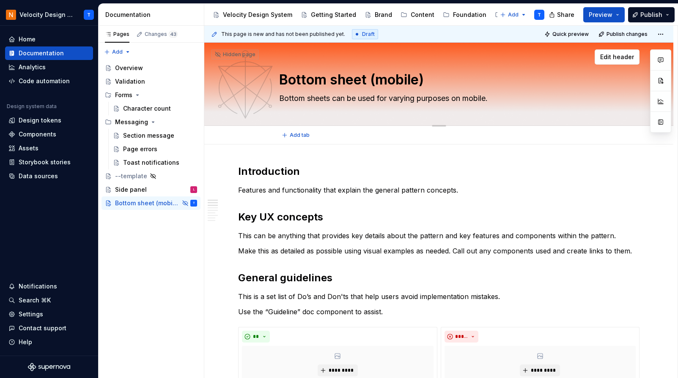
type textarea "*"
type textarea "Bottom sheets can be used for varying purposes on mobile. T"
type textarea "*"
type textarea "Bottom sheets can be used for varying purposes on mobile. Th"
type textarea "*"
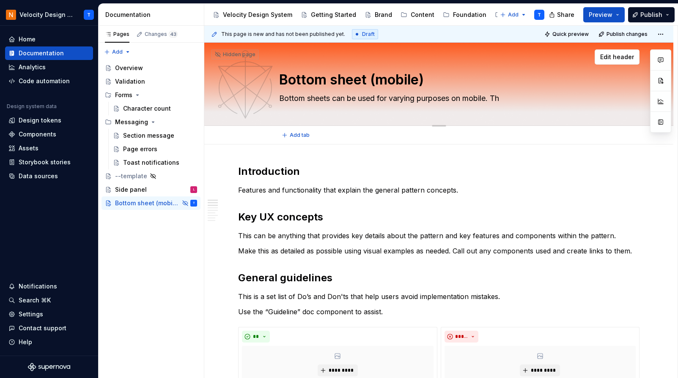
type textarea "Bottom sheets can be used for varying purposes on mobile. The"
type textarea "*"
type textarea "Bottom sheets can be used for varying purposes on mobile. They"
type textarea "*"
type textarea "Bottom sheets can be used for varying purposes on mobile. They"
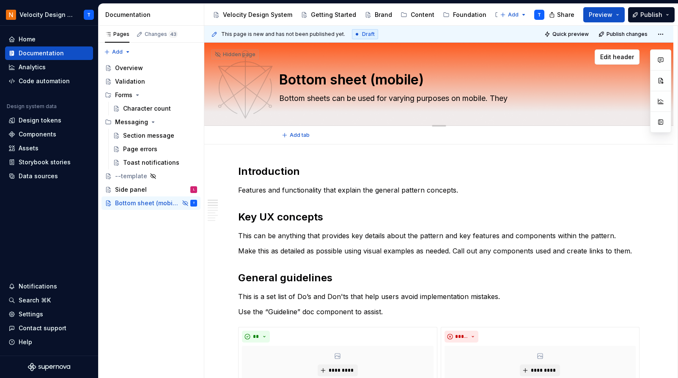
type textarea "*"
type textarea "Bottom sheets can be used for varying purposes on mobile. They a"
type textarea "*"
type textarea "Bottom sheets can be used for varying purposes on mobile. They ar"
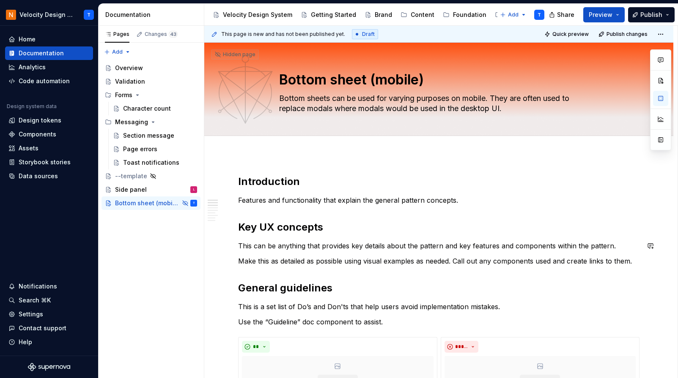
click at [587, 241] on p "This can be anything that provides key details about the pattern and key featur…" at bounding box center [438, 246] width 401 height 10
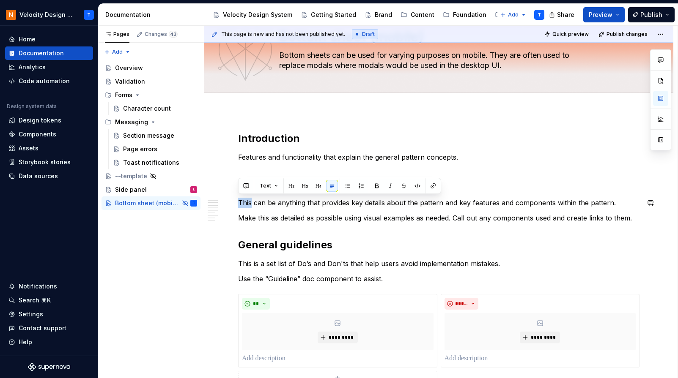
scroll to position [45, 0]
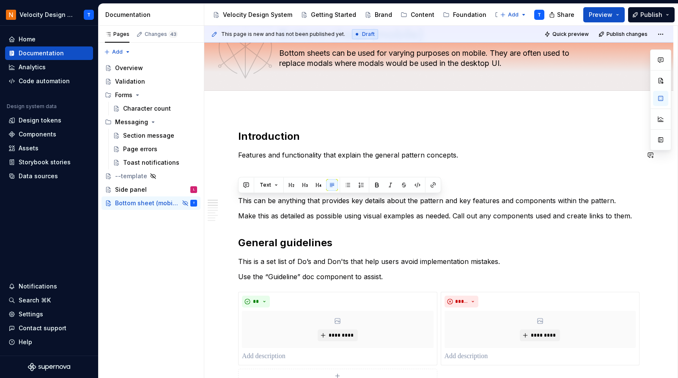
click at [354, 148] on div "**********" at bounding box center [438, 381] width 401 height 502
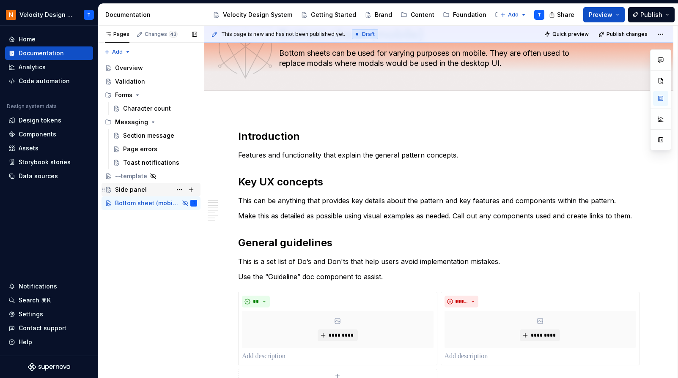
click at [141, 186] on div "Side panel" at bounding box center [131, 190] width 32 height 8
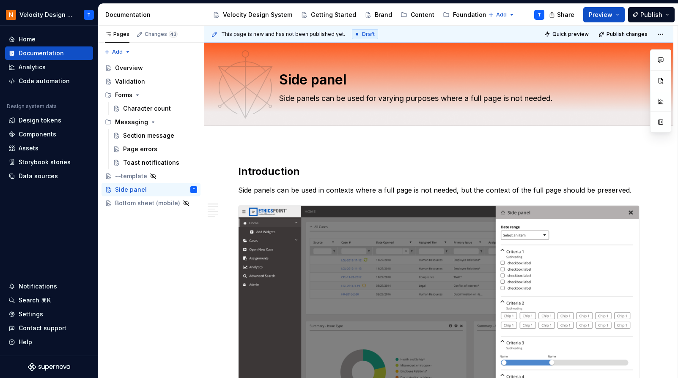
scroll to position [5, 0]
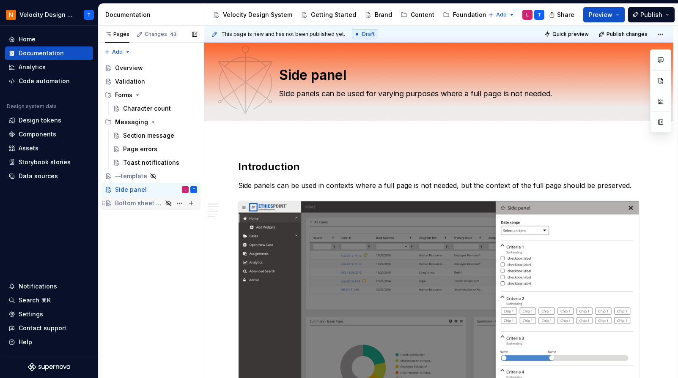
click at [125, 205] on div "Bottom sheet (mobile)" at bounding box center [138, 203] width 47 height 8
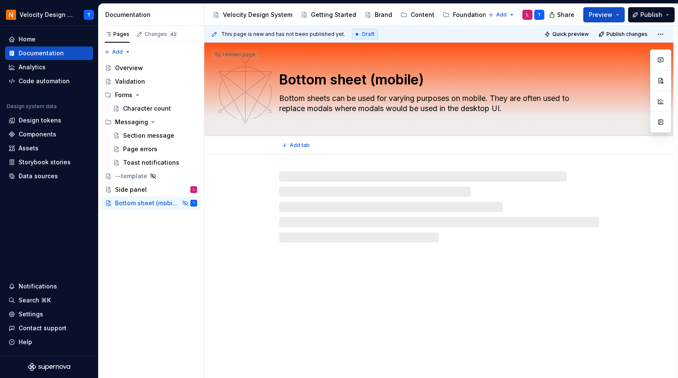
click at [405, 91] on div "Bottom sheet (mobile) Bottom sheets can be used for varying purposes on mobile.…" at bounding box center [439, 89] width 320 height 93
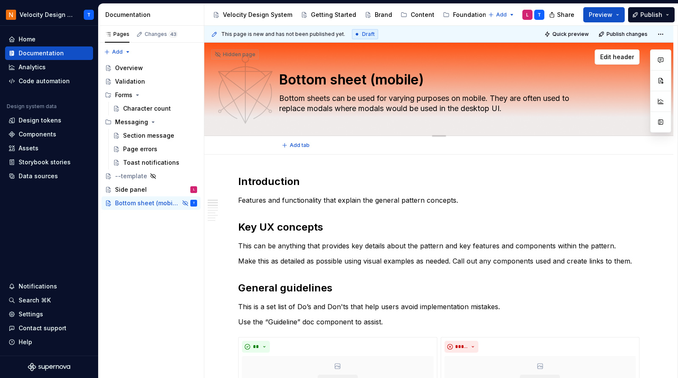
click at [358, 101] on textarea "Bottom sheets can be used for varying purposes on mobile. They are often used t…" at bounding box center [437, 104] width 320 height 24
drag, startPoint x: 497, startPoint y: 98, endPoint x: 514, endPoint y: 115, distance: 23.9
click at [514, 115] on textarea "Bottom sheets can be used for varying purposes on mobile. They are often used t…" at bounding box center [437, 104] width 320 height 24
click at [527, 115] on textarea "Bottom sheets can be used for varying purposes on mobile. They are often used t…" at bounding box center [437, 104] width 320 height 24
click at [522, 99] on textarea "Bottom sheets can be used for varying purposes on mobile. They are often used t…" at bounding box center [437, 104] width 320 height 24
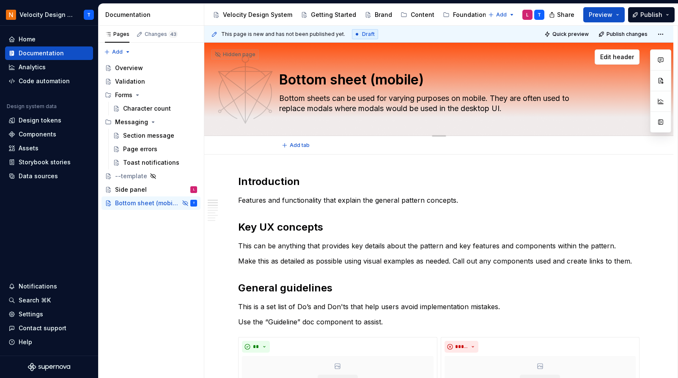
drag, startPoint x: 520, startPoint y: 108, endPoint x: 280, endPoint y: 97, distance: 240.5
click at [280, 97] on textarea "Bottom sheets can be used for varying purposes on mobile. They are often used t…" at bounding box center [437, 104] width 320 height 24
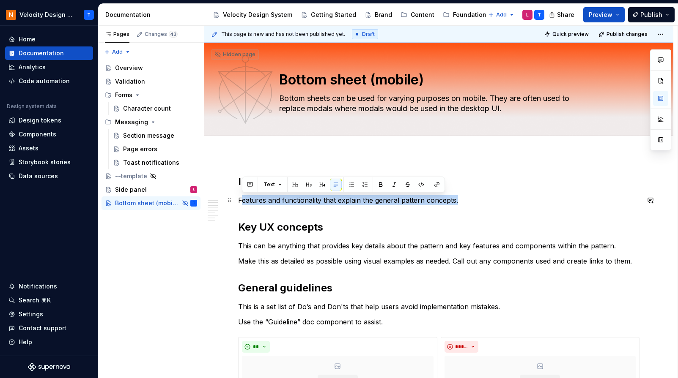
drag, startPoint x: 461, startPoint y: 200, endPoint x: 243, endPoint y: 202, distance: 217.4
click at [243, 202] on p "Features and functionality that explain the general pattern concepts." at bounding box center [438, 200] width 401 height 10
paste div
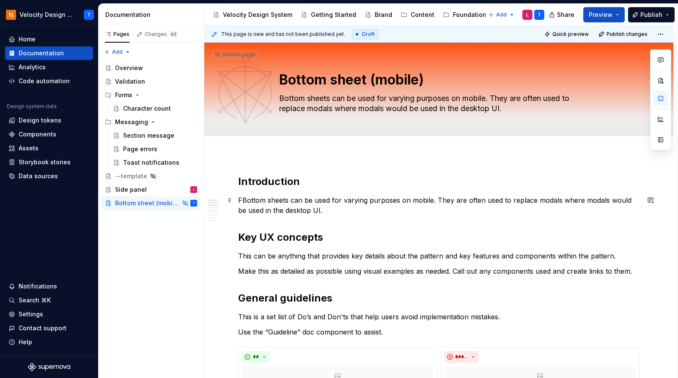
click at [241, 199] on p "FBottom sheets can be used for varying purposes on mobile. They are often used …" at bounding box center [438, 205] width 401 height 20
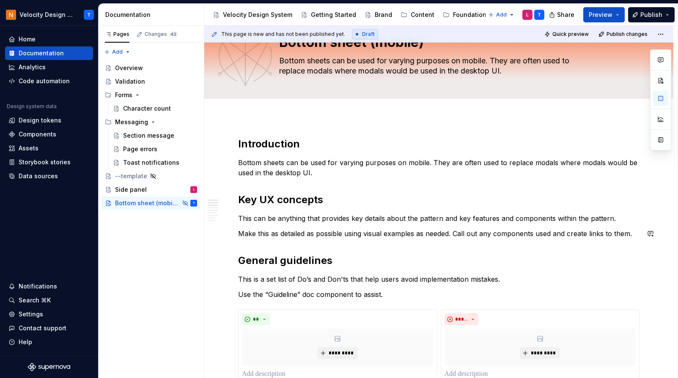
scroll to position [45, 0]
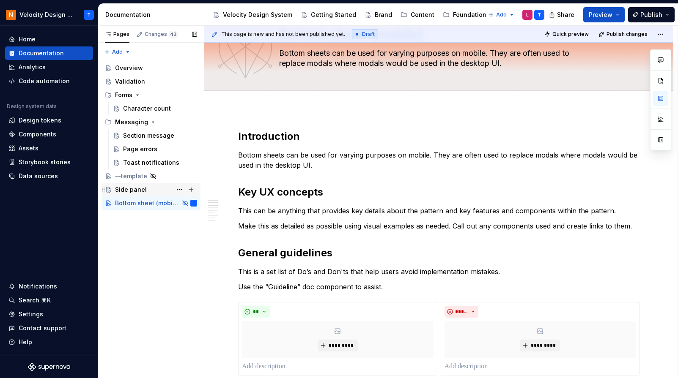
click at [144, 195] on div "Side panel L" at bounding box center [156, 190] width 82 height 12
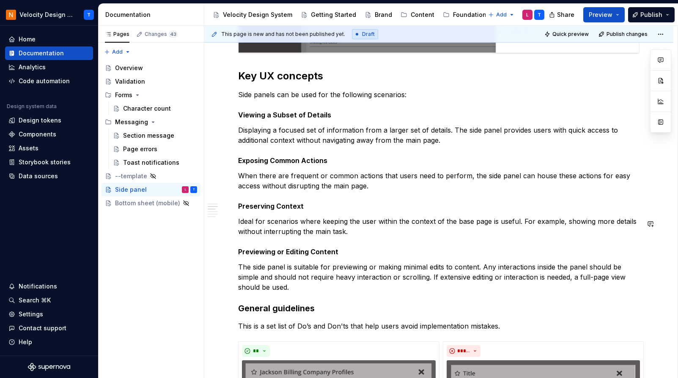
scroll to position [386, 0]
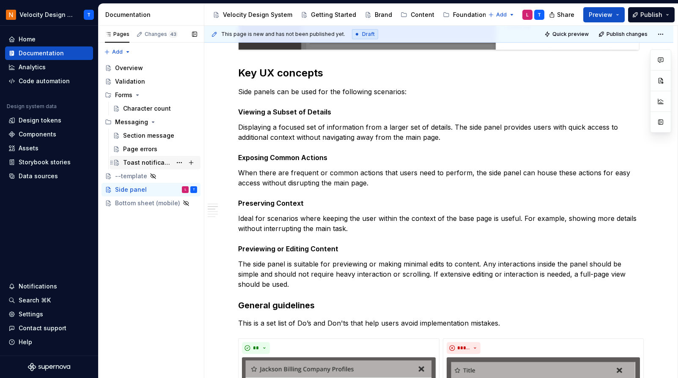
click at [143, 165] on div "Toast notifications" at bounding box center [147, 163] width 49 height 8
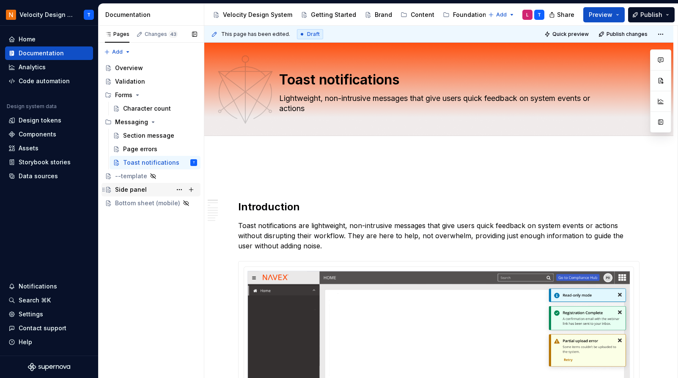
click at [139, 192] on div "Side panel" at bounding box center [131, 190] width 32 height 8
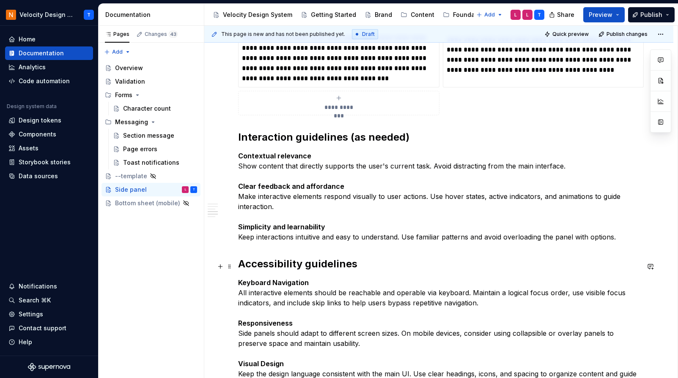
scroll to position [2223, 0]
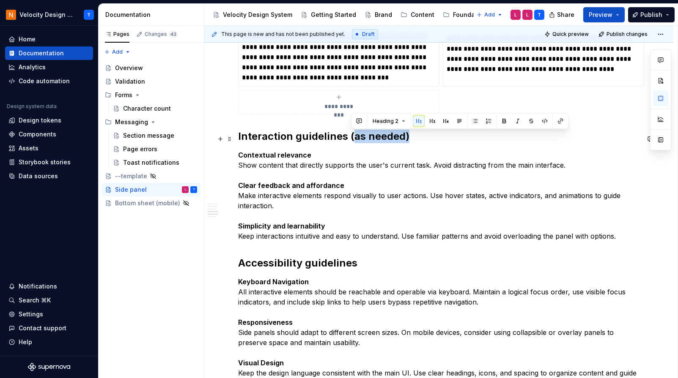
drag, startPoint x: 350, startPoint y: 138, endPoint x: 417, endPoint y: 137, distance: 66.8
click at [417, 137] on h2 "Interaction guidelines (as needed)" at bounding box center [438, 137] width 401 height 14
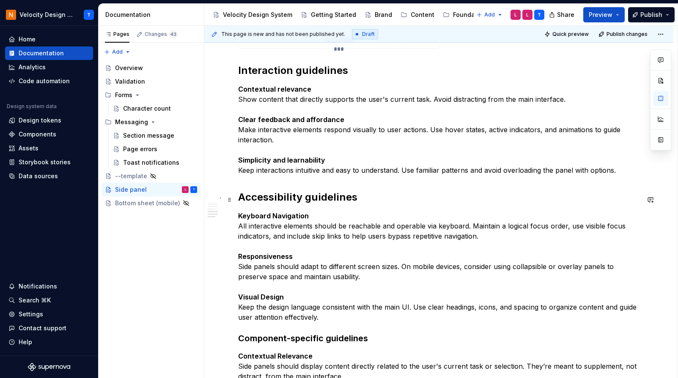
scroll to position [2288, 0]
click at [329, 176] on p "Contextual relevance Show content that directly supports the user's current tas…" at bounding box center [438, 130] width 401 height 91
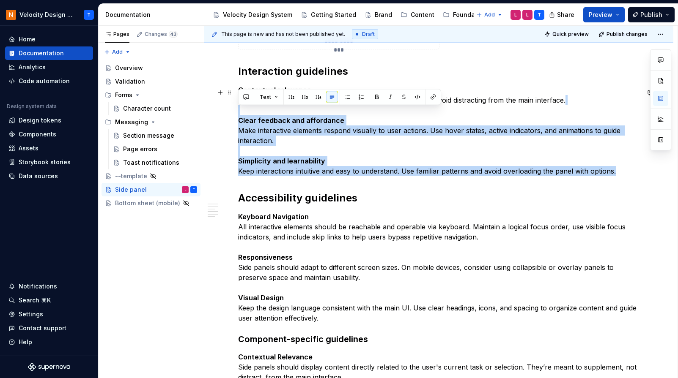
drag, startPoint x: 630, startPoint y: 171, endPoint x: 485, endPoint y: 115, distance: 155.3
click at [485, 115] on p "Contextual relevance Show content that directly supports the user's current tas…" at bounding box center [438, 130] width 401 height 91
click at [448, 132] on p "Contextual relevance Show content that directly supports the user's current tas…" at bounding box center [438, 130] width 401 height 91
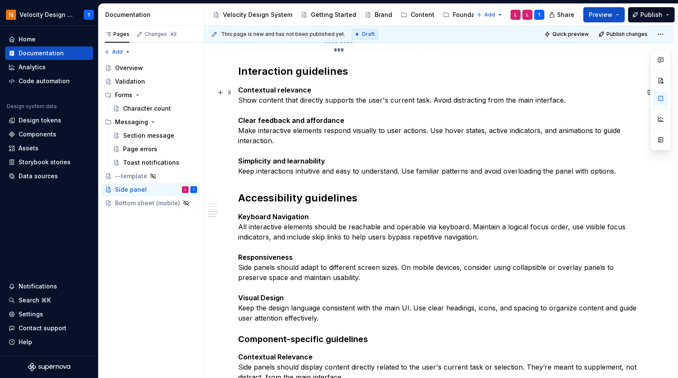
click at [530, 91] on p "Contextual relevance Show content that directly supports the user's current tas…" at bounding box center [438, 130] width 401 height 91
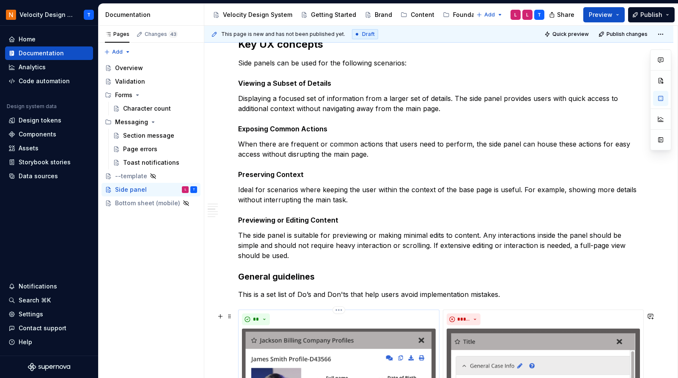
scroll to position [0, 0]
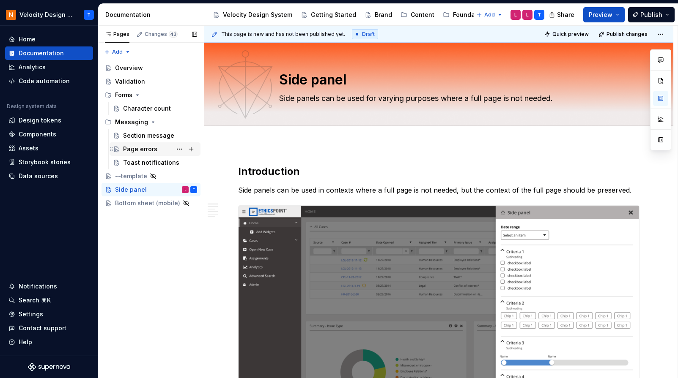
click at [136, 151] on div "Page errors" at bounding box center [140, 149] width 34 height 8
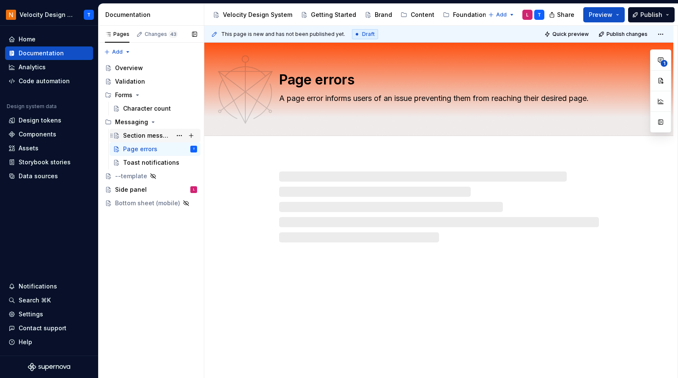
click at [140, 137] on div "Section message" at bounding box center [147, 136] width 49 height 8
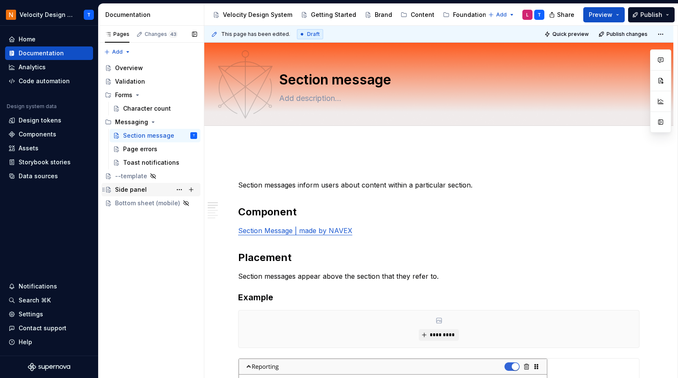
click at [145, 189] on div "Side panel L" at bounding box center [156, 190] width 82 height 12
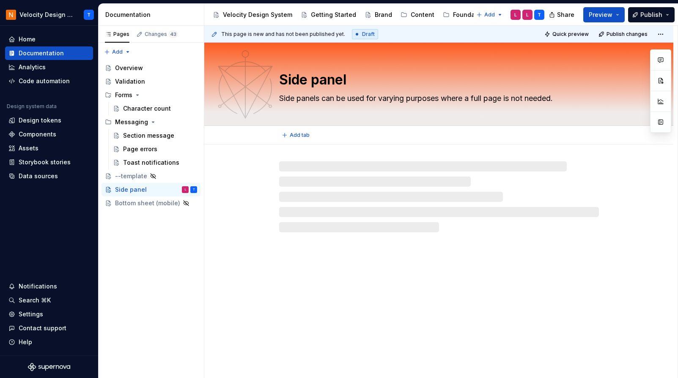
click at [329, 96] on textarea "Side panels can be used for varying purposes where a full page is not needed." at bounding box center [437, 99] width 320 height 14
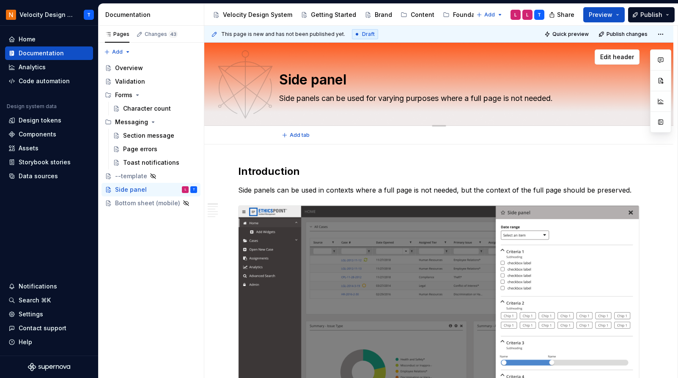
drag, startPoint x: 282, startPoint y: 99, endPoint x: 597, endPoint y: 104, distance: 314.2
click at [597, 104] on textarea "Side panels can be used for varying purposes where a full page is not needed." at bounding box center [437, 99] width 320 height 14
paste textarea "A side panel is a UI element that displays related content or actions alongside…"
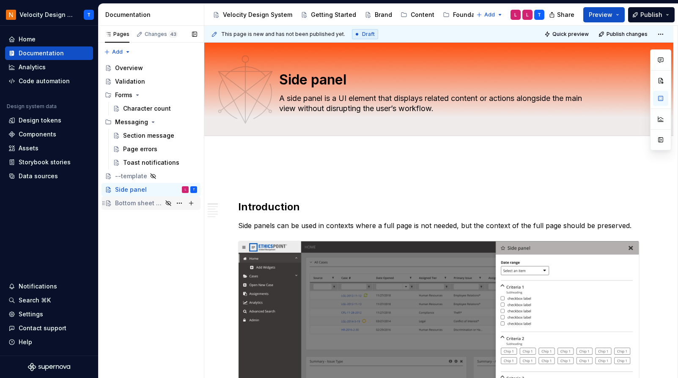
click at [126, 208] on div "Bottom sheet (mobile)" at bounding box center [156, 203] width 82 height 12
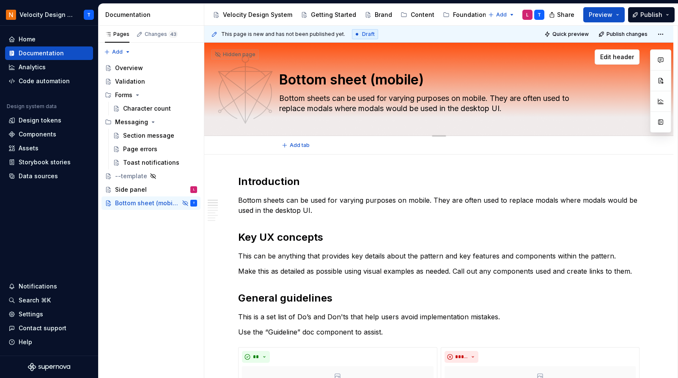
click at [329, 102] on textarea "Bottom sheets can be used for varying purposes on mobile. They are often used t…" at bounding box center [437, 104] width 320 height 24
drag, startPoint x: 514, startPoint y: 106, endPoint x: 266, endPoint y: 93, distance: 247.7
click at [266, 93] on div "Bottom sheet (mobile) Bottom sheets can be used for varying purposes on mobile.…" at bounding box center [438, 89] width 401 height 93
paste textarea "A UI component that slides up from the bottom of the screen to present contextu…"
click at [329, 100] on textarea "A UI component that slides up from the bottom of the screen to present contextu…" at bounding box center [437, 104] width 320 height 24
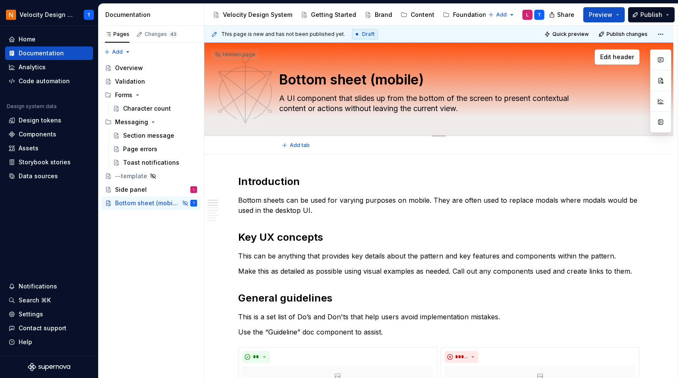
click at [340, 99] on textarea "A UI component that slides up from the bottom of the screen to present contextu…" at bounding box center [437, 104] width 320 height 24
drag, startPoint x: 357, startPoint y: 99, endPoint x: 260, endPoint y: 97, distance: 96.8
click at [260, 97] on div "Bottom sheet (mobile) A UI component that slides up from the bottom of the scre…" at bounding box center [438, 89] width 401 height 93
click at [312, 111] on textarea "Mobile component that slides up from the bottom of the screen to present contex…" at bounding box center [437, 104] width 320 height 24
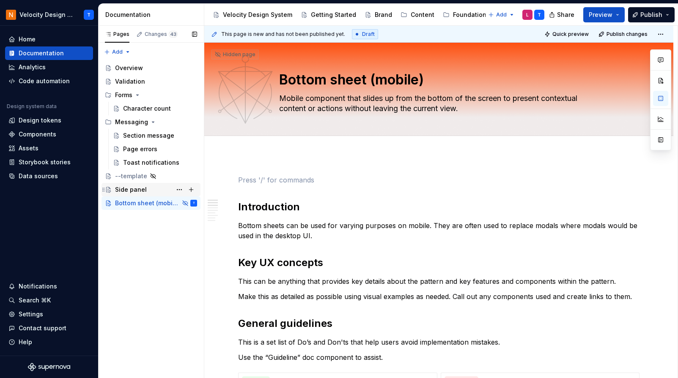
click at [141, 189] on div "Side panel" at bounding box center [131, 190] width 32 height 8
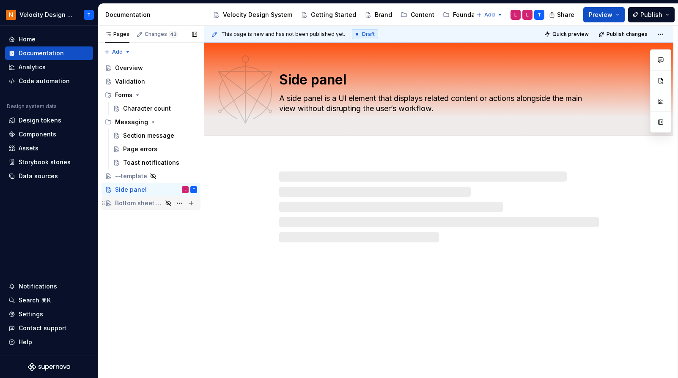
click at [143, 207] on div "Bottom sheet (mobile)" at bounding box center [138, 203] width 47 height 8
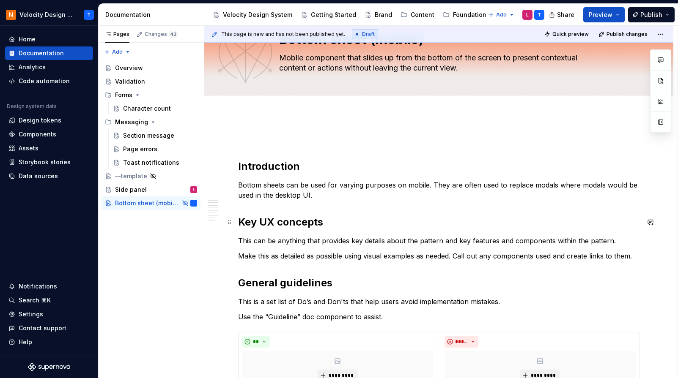
scroll to position [42, 0]
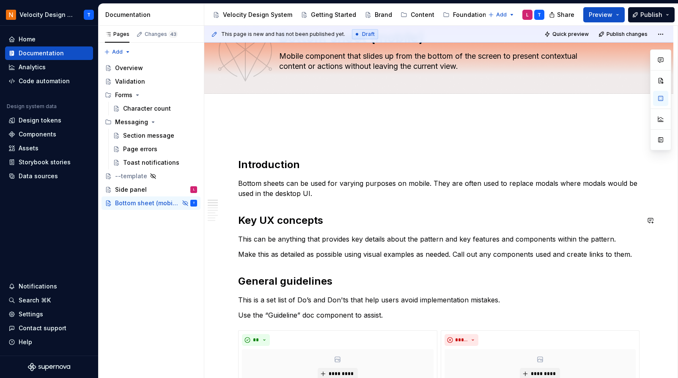
click at [322, 191] on p "Bottom sheets can be used for varying purposes on mobile. They are often used t…" at bounding box center [438, 188] width 401 height 20
drag, startPoint x: 321, startPoint y: 189, endPoint x: 233, endPoint y: 184, distance: 87.7
copy p "Bottom sheets can be used for varying purposes on mobile. They are often used t…"
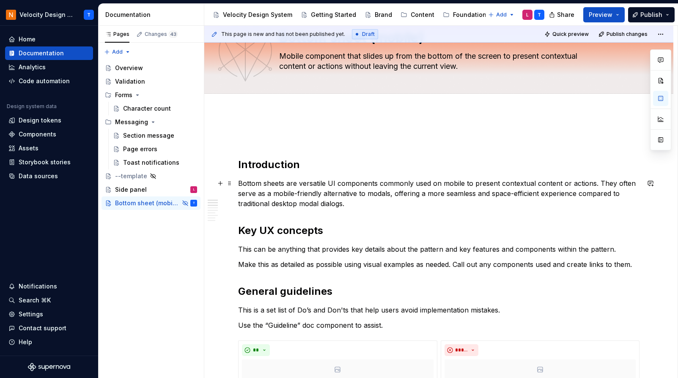
click at [303, 198] on p "Bottom sheets are versatile UI components commonly used on mobile to present co…" at bounding box center [438, 193] width 401 height 30
drag, startPoint x: 611, startPoint y: 183, endPoint x: 641, endPoint y: 183, distance: 30.4
click at [639, 183] on p "Bottom sheets are versatile UI components commonly used on mobile to present co…" at bounding box center [438, 193] width 401 height 30
click at [404, 186] on p "Bottom sheets are versatile UI components commonly used on mobile to present co…" at bounding box center [438, 193] width 401 height 30
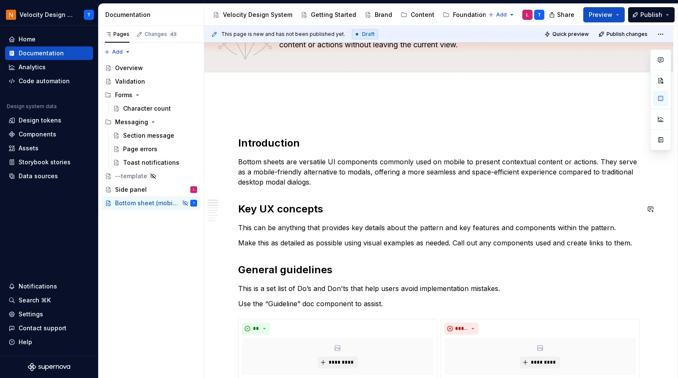
scroll to position [68, 0]
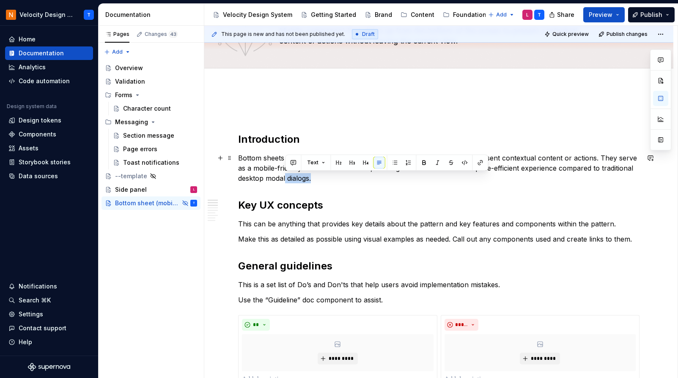
drag, startPoint x: 311, startPoint y: 177, endPoint x: 286, endPoint y: 175, distance: 25.5
click at [286, 175] on p "Bottom sheets are versatile UI components commonly used on mobile to present co…" at bounding box center [438, 168] width 401 height 30
drag, startPoint x: 311, startPoint y: 177, endPoint x: 286, endPoint y: 175, distance: 24.6
click at [285, 176] on p "Bottom sheets are versatile UI components commonly used on mobile to present co…" at bounding box center [438, 168] width 401 height 30
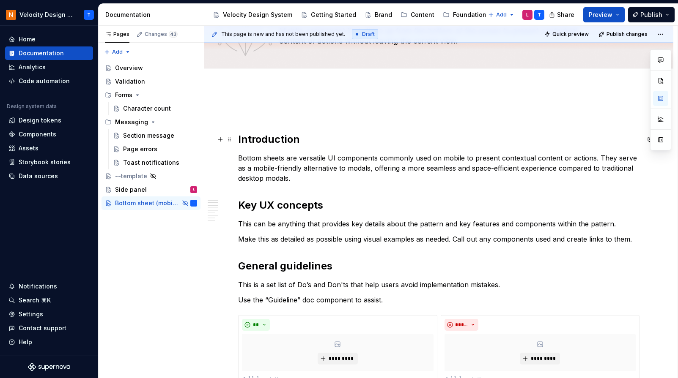
click at [290, 143] on h2 "Introduction" at bounding box center [438, 140] width 401 height 14
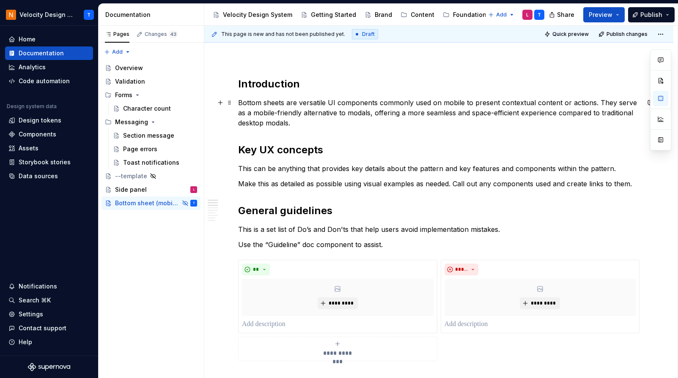
scroll to position [123, 0]
click at [357, 165] on p "This can be anything that provides key details about the pattern and key featur…" at bounding box center [438, 168] width 401 height 10
click at [404, 167] on p "This can be anything that provides key details about the pattern and key featur…" at bounding box center [438, 168] width 401 height 10
click at [466, 148] on h2 "Key UX concepts" at bounding box center [438, 150] width 401 height 14
click at [156, 187] on div "Side panel L" at bounding box center [156, 190] width 82 height 12
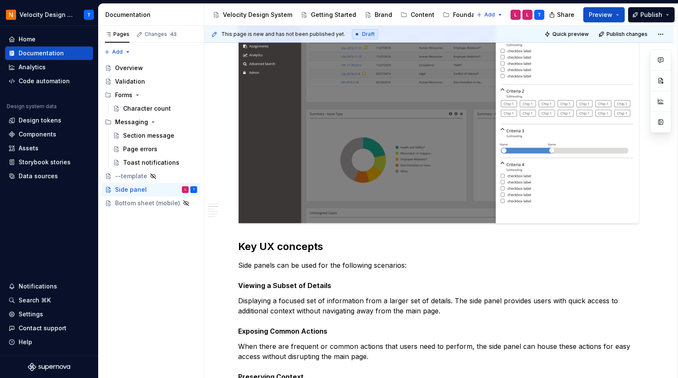
scroll to position [252, 0]
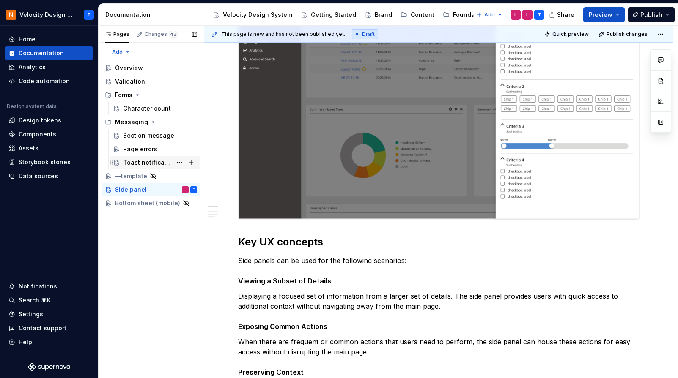
click at [141, 160] on div "Toast notifications" at bounding box center [147, 163] width 49 height 8
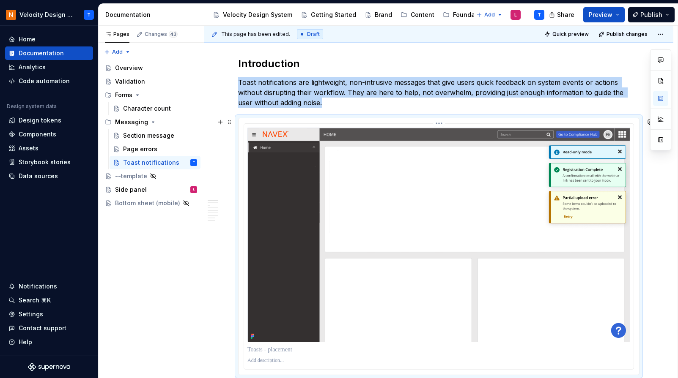
click at [342, 206] on img at bounding box center [438, 234] width 383 height 215
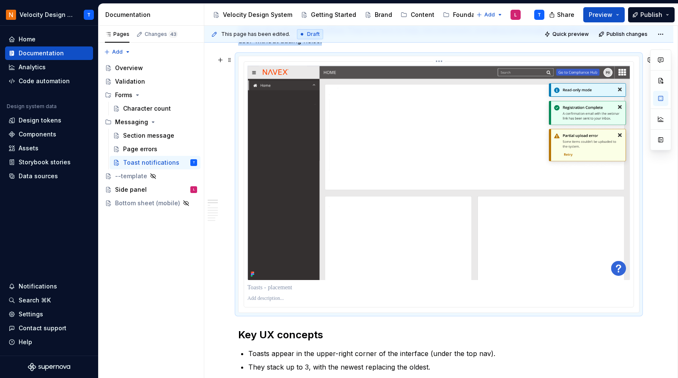
scroll to position [219, 0]
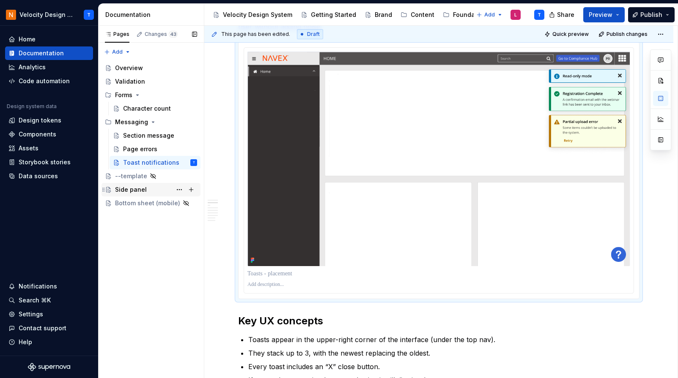
click at [132, 186] on div "Side panel" at bounding box center [131, 190] width 32 height 8
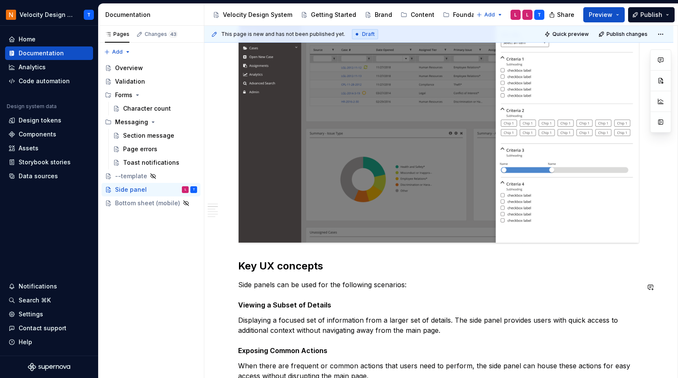
scroll to position [253, 0]
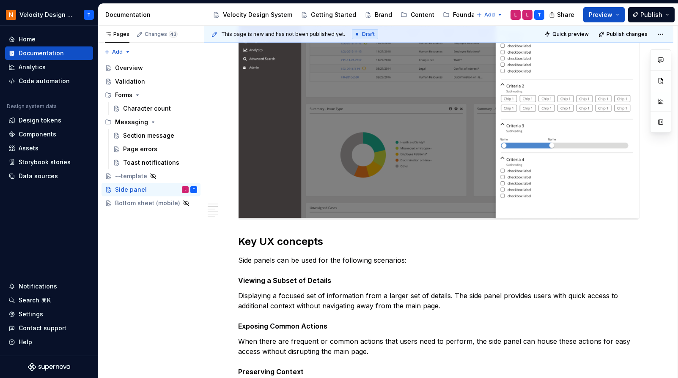
drag, startPoint x: 211, startPoint y: 210, endPoint x: 222, endPoint y: 141, distance: 70.2
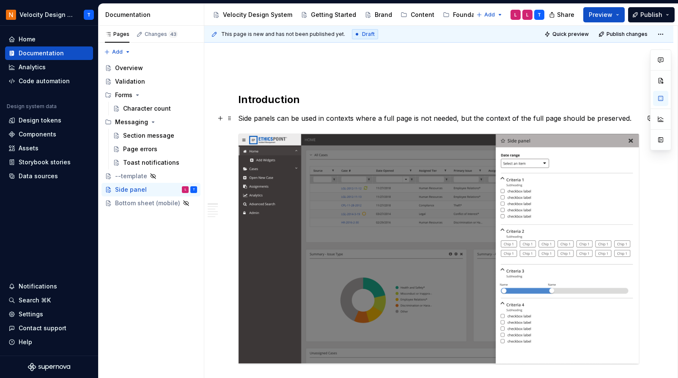
scroll to position [93, 0]
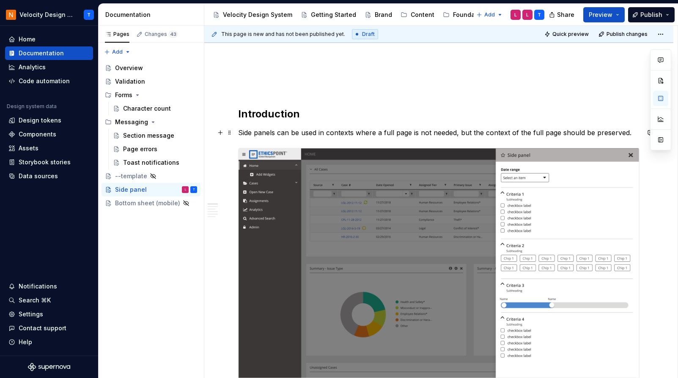
click at [333, 131] on p "Side panels can be used in contexts where a full page is not needed, but the co…" at bounding box center [438, 133] width 401 height 10
click at [222, 132] on button "button" at bounding box center [220, 133] width 12 height 12
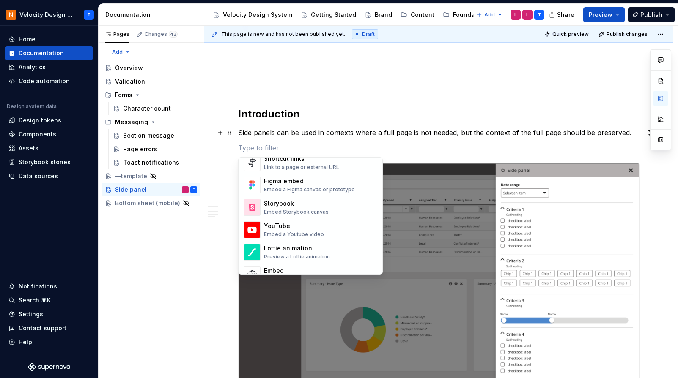
scroll to position [402, 0]
click at [296, 186] on div "Embed a Figma canvas or prototype" at bounding box center [309, 189] width 91 height 7
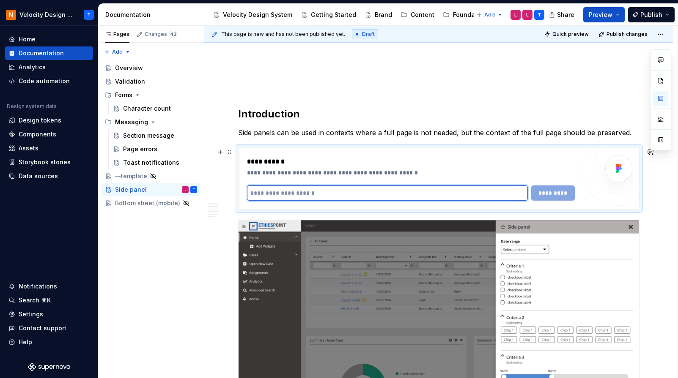
click at [389, 189] on input "text" at bounding box center [387, 193] width 281 height 15
paste input "**********"
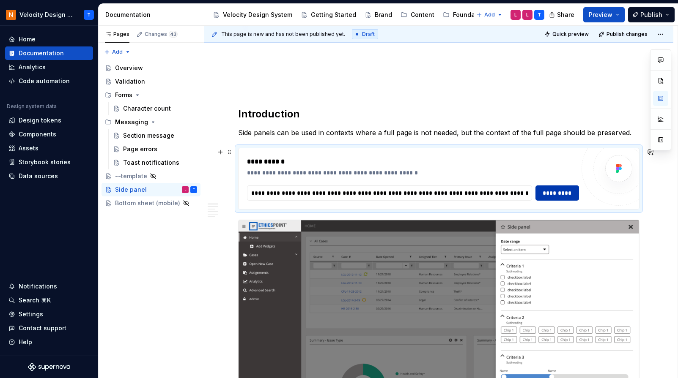
scroll to position [0, 0]
click at [559, 193] on span "*********" at bounding box center [557, 193] width 33 height 8
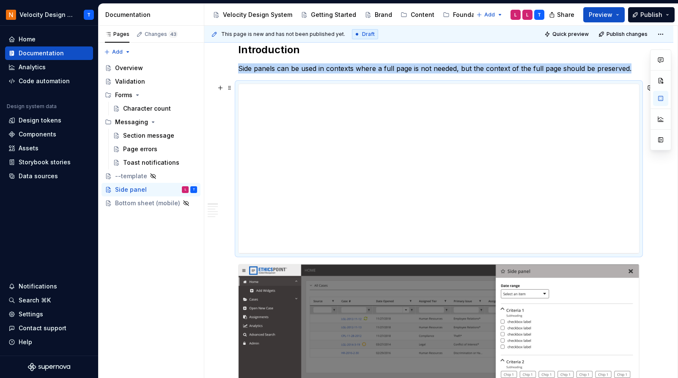
scroll to position [161, 0]
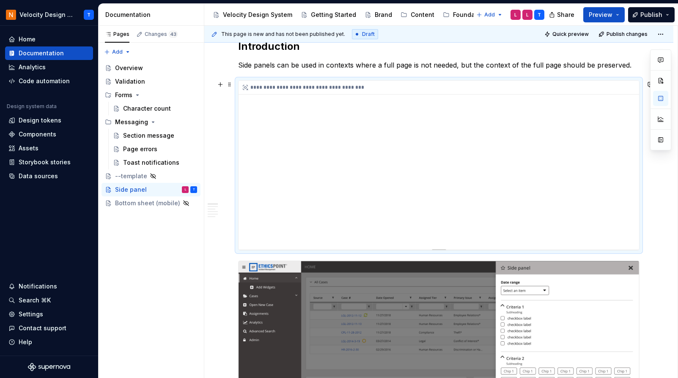
click at [307, 137] on div "**********" at bounding box center [438, 165] width 400 height 169
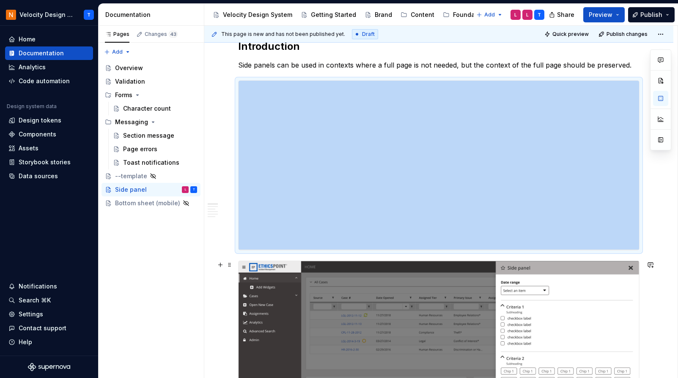
click at [417, 289] on img at bounding box center [438, 376] width 400 height 231
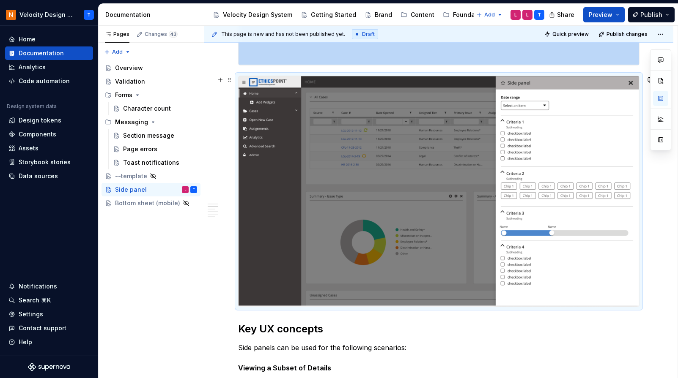
scroll to position [349, 0]
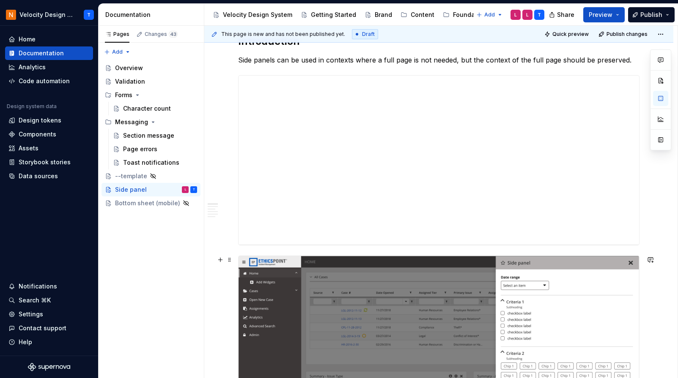
scroll to position [73, 0]
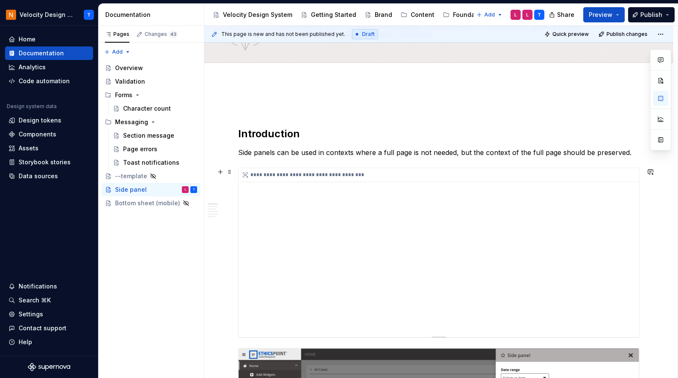
click at [292, 261] on div "**********" at bounding box center [438, 252] width 400 height 169
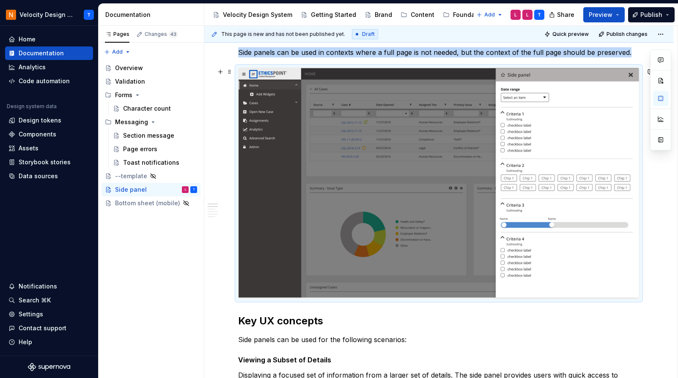
scroll to position [177, 0]
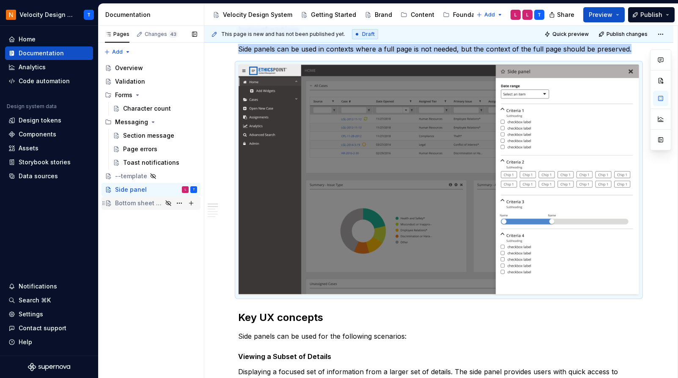
click at [133, 203] on div "Bottom sheet (mobile)" at bounding box center [138, 203] width 47 height 8
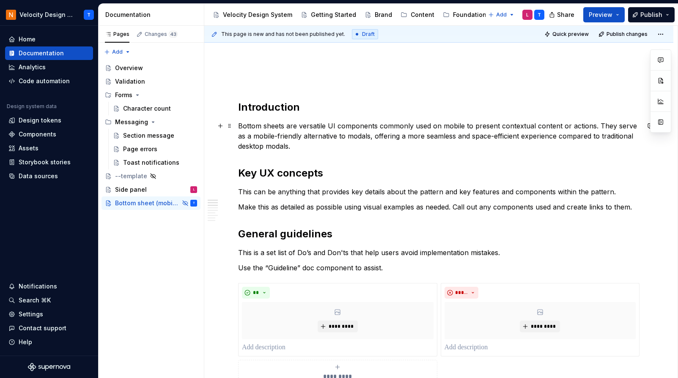
scroll to position [131, 0]
